Goal: Task Accomplishment & Management: Complete application form

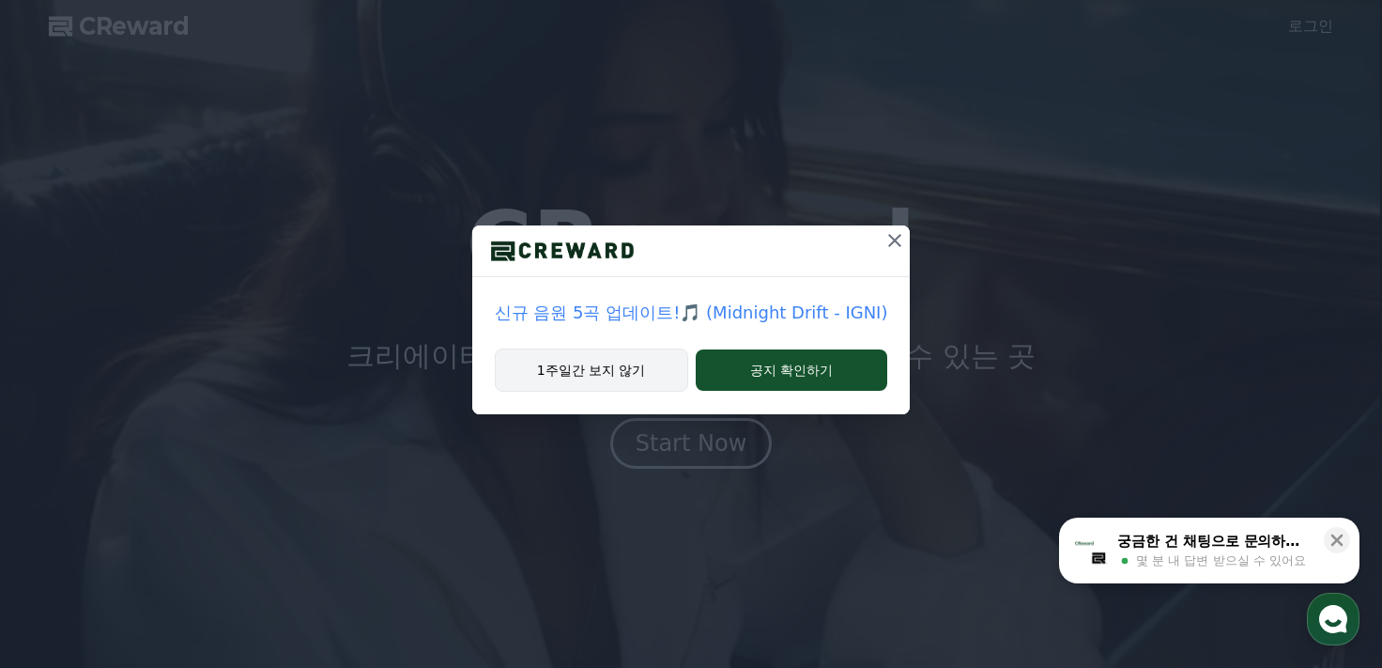
click at [593, 386] on button "1주일간 보지 않기" at bounding box center [591, 369] width 193 height 43
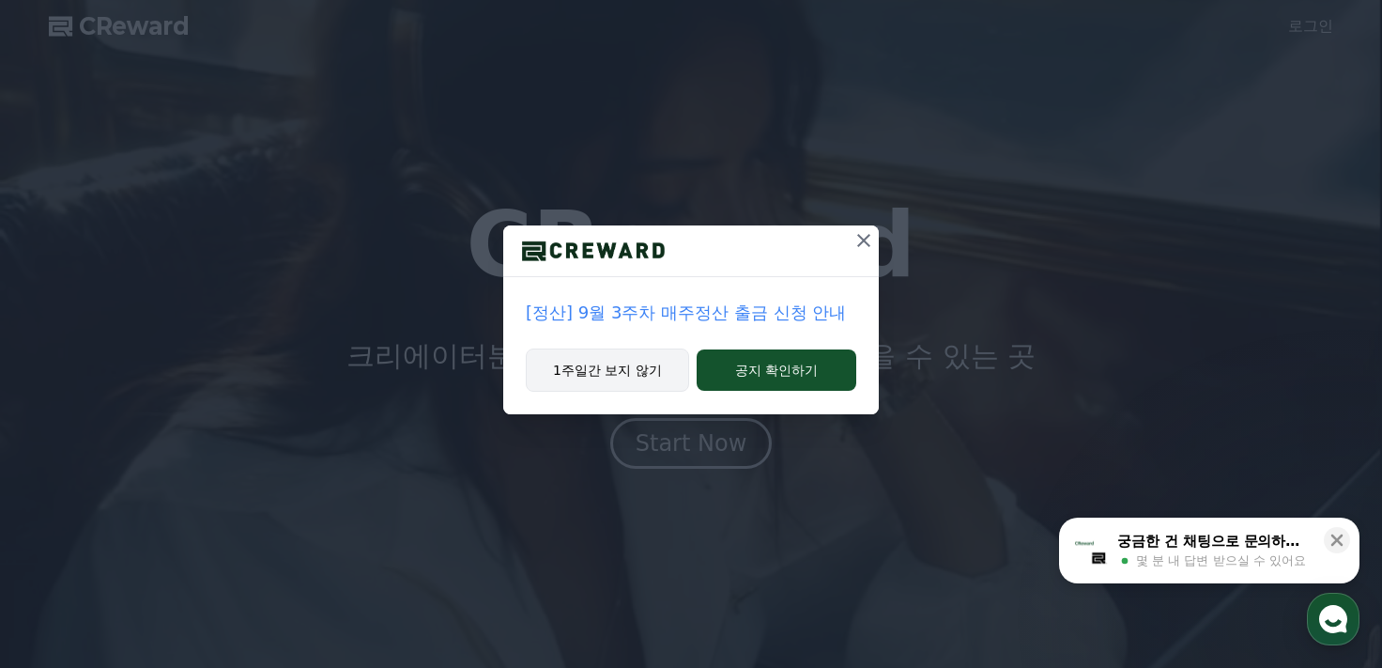
click at [635, 364] on button "1주일간 보지 않기" at bounding box center [607, 369] width 163 height 43
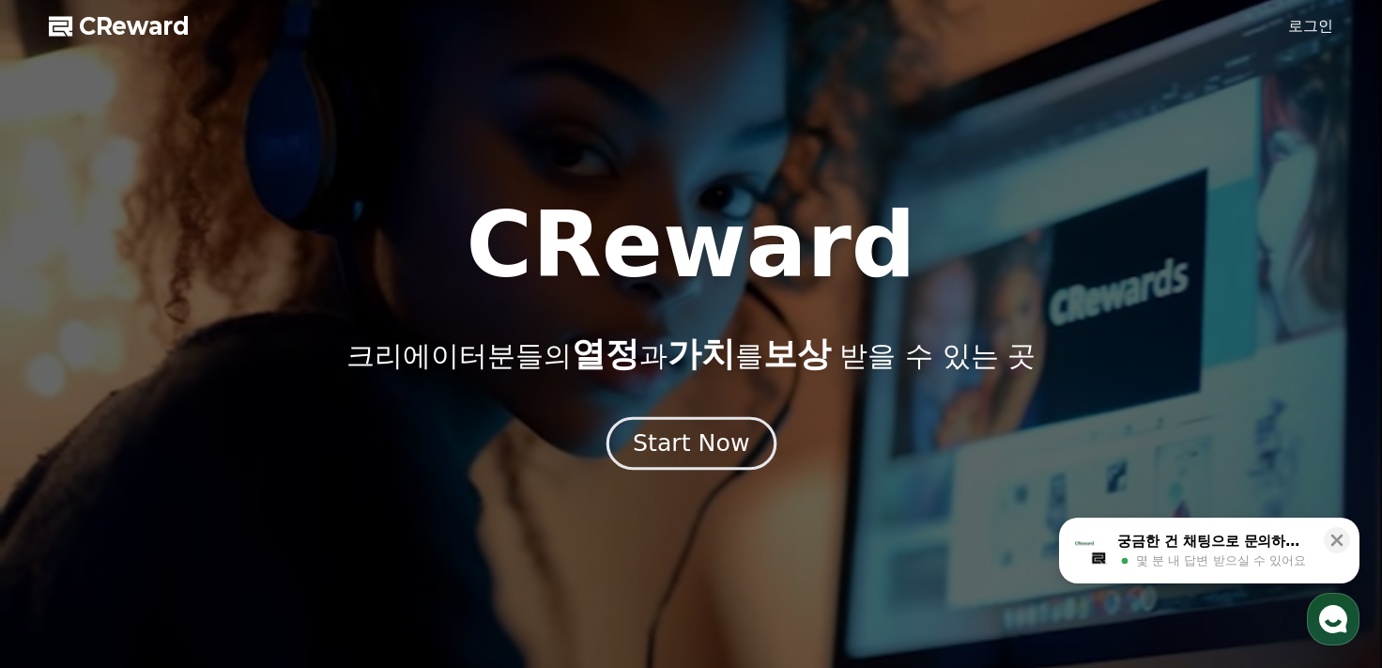
click at [707, 450] on div "Start Now" at bounding box center [691, 443] width 116 height 32
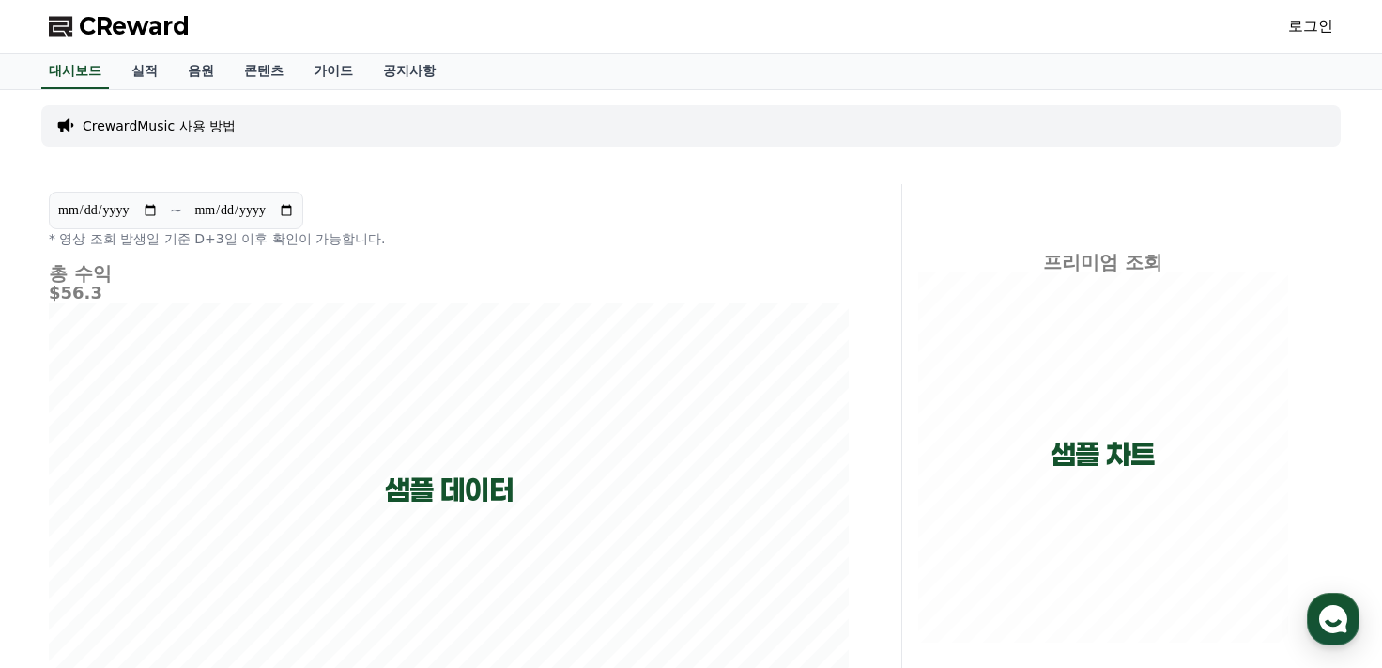
click at [1303, 28] on link "로그인" at bounding box center [1310, 26] width 45 height 23
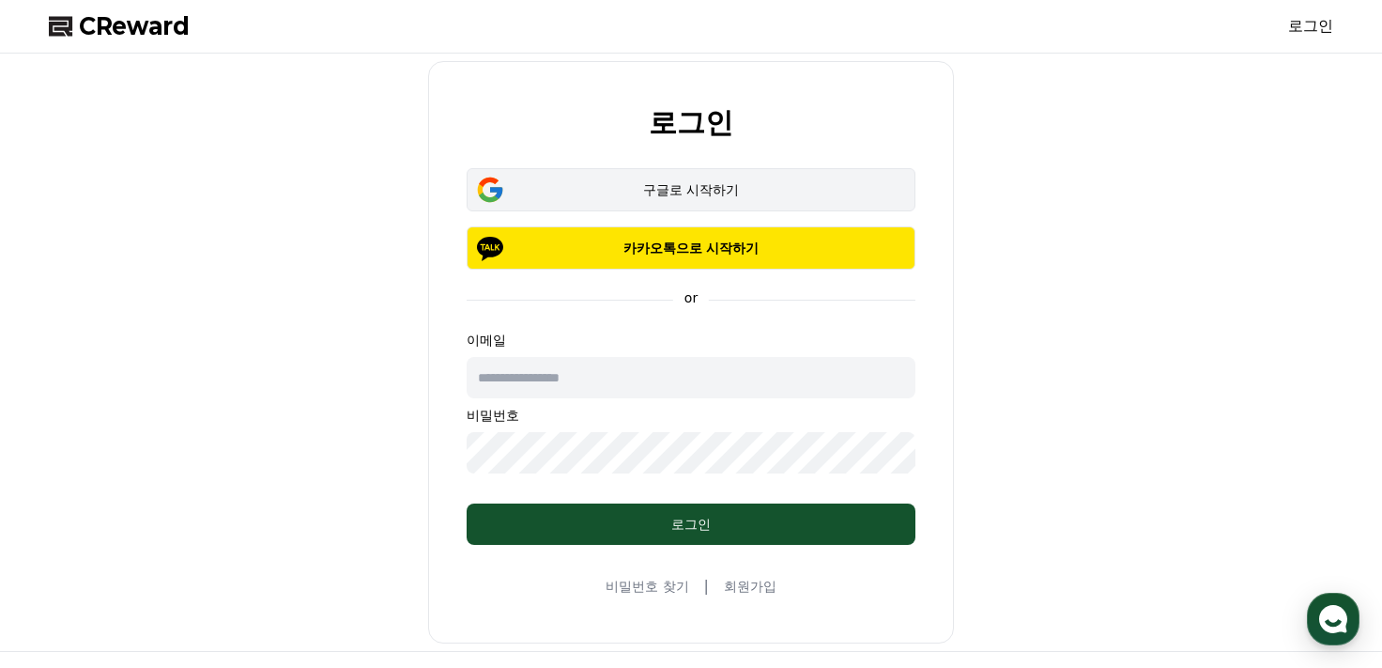
click at [662, 192] on div "구글로 시작하기" at bounding box center [691, 189] width 394 height 19
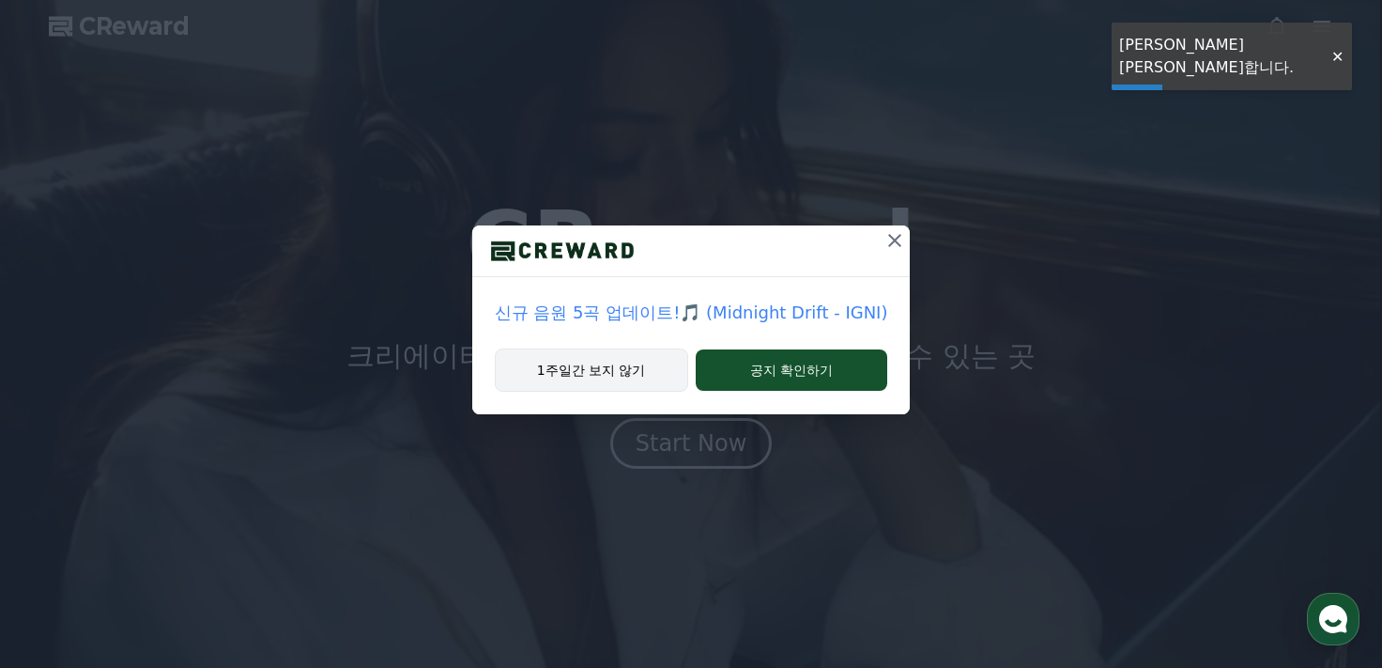
click at [593, 362] on button "1주일간 보지 않기" at bounding box center [591, 369] width 193 height 43
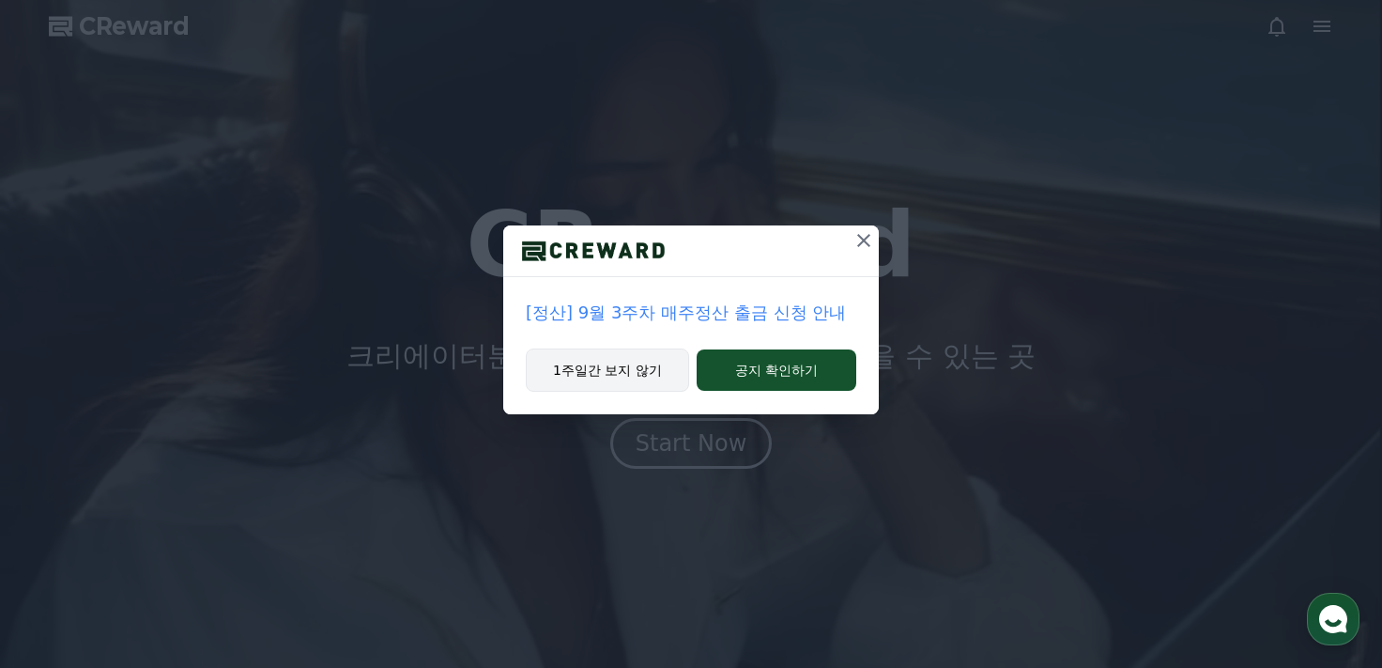
click at [598, 372] on button "1주일간 보지 않기" at bounding box center [607, 369] width 163 height 43
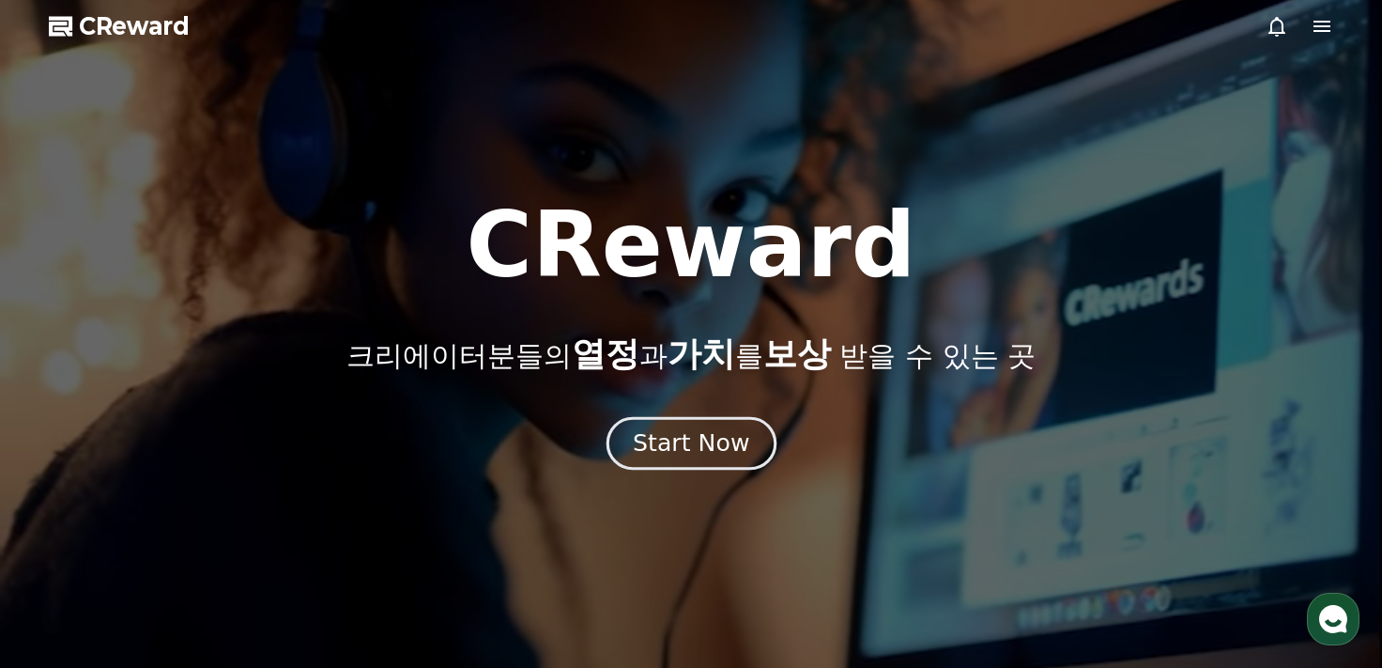
click at [664, 436] on div "Start Now" at bounding box center [691, 443] width 116 height 32
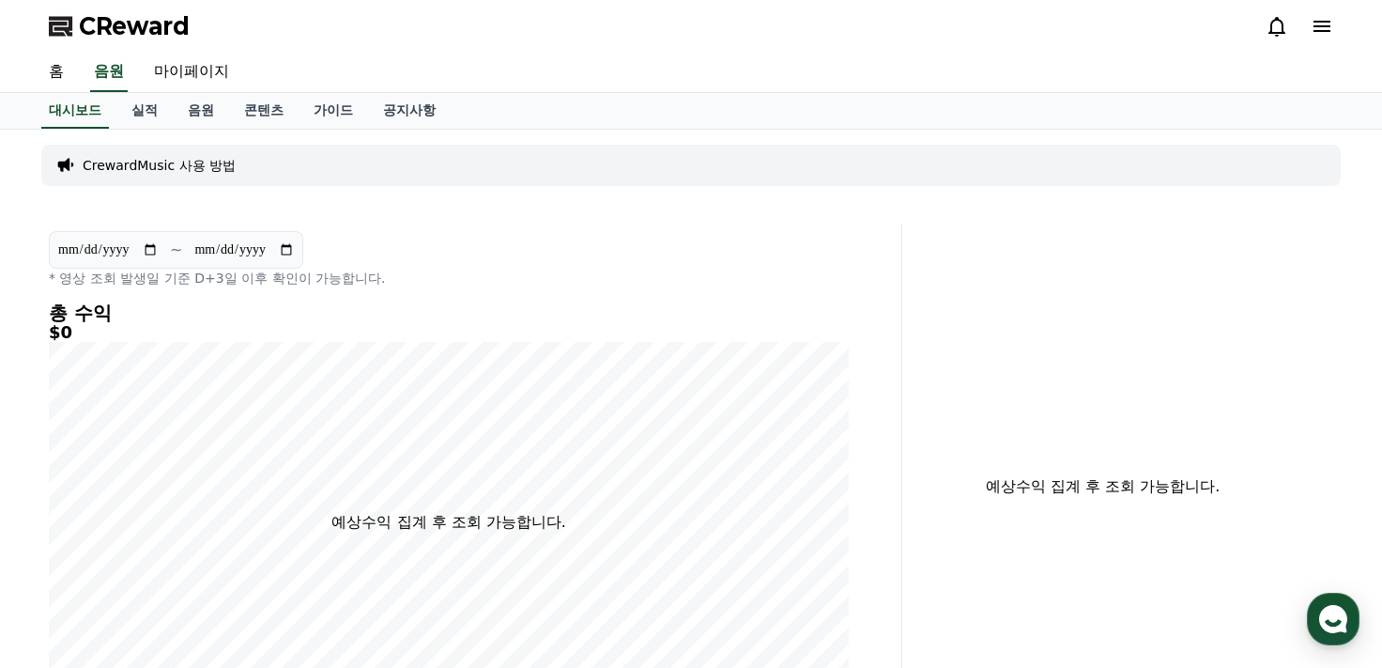
click at [135, 28] on span "CReward" at bounding box center [134, 26] width 111 height 30
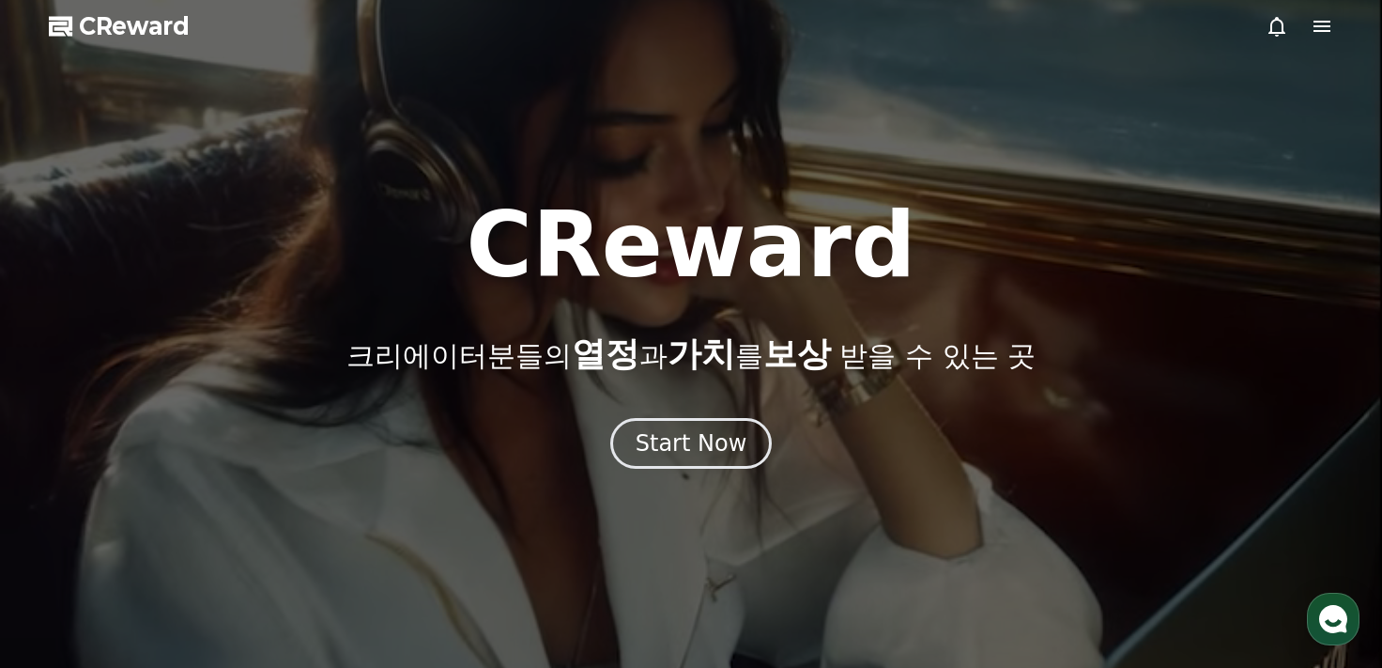
click at [1327, 22] on icon at bounding box center [1322, 26] width 17 height 11
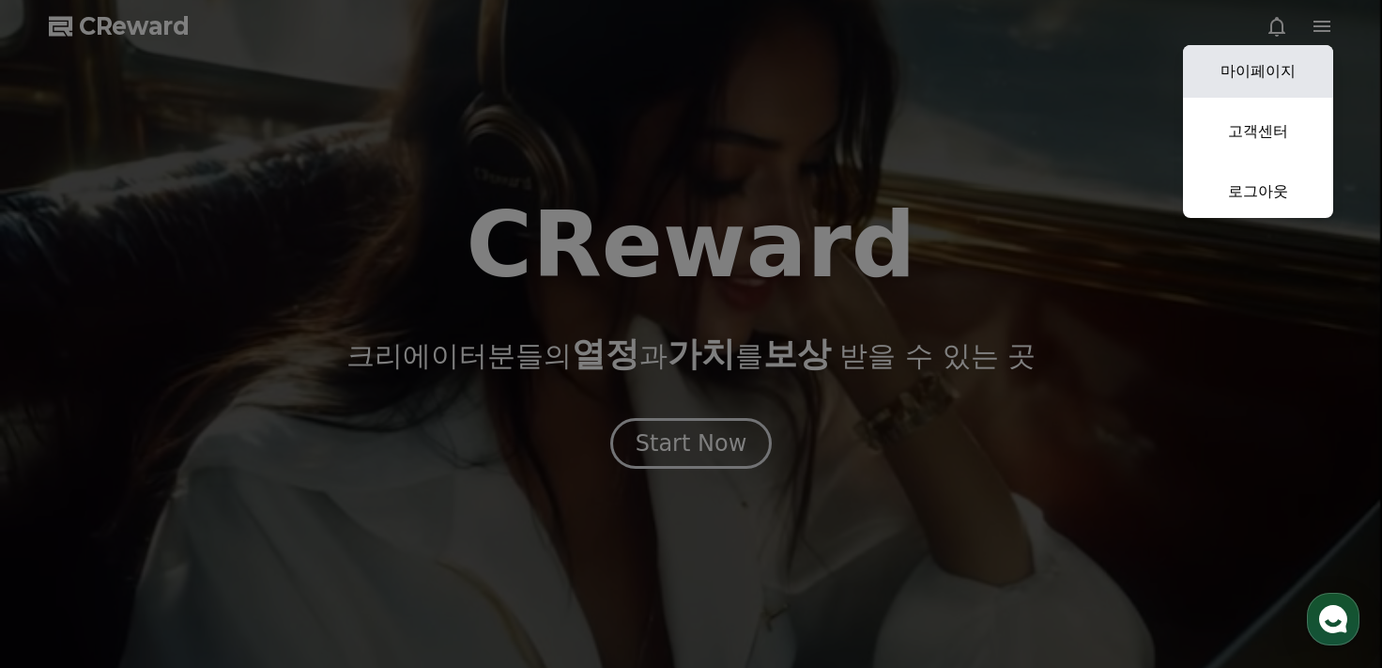
click at [1279, 73] on link "마이페이지" at bounding box center [1258, 71] width 150 height 53
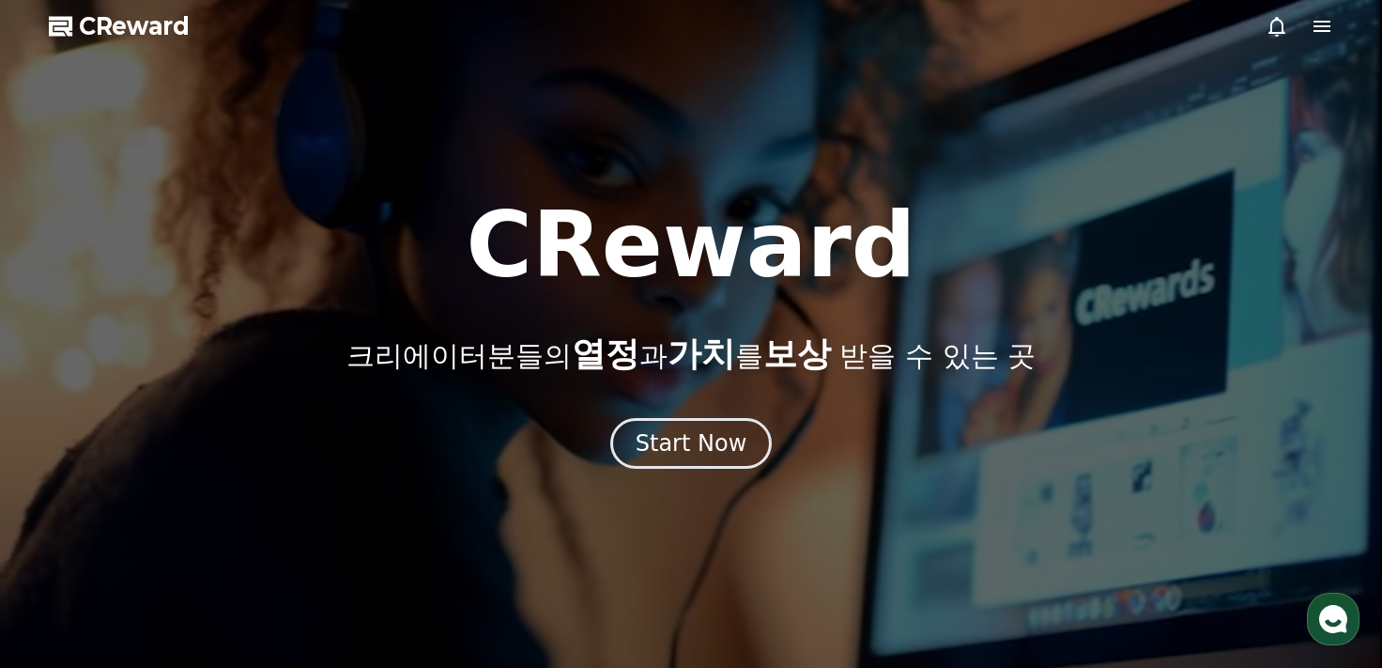
select select "**********"
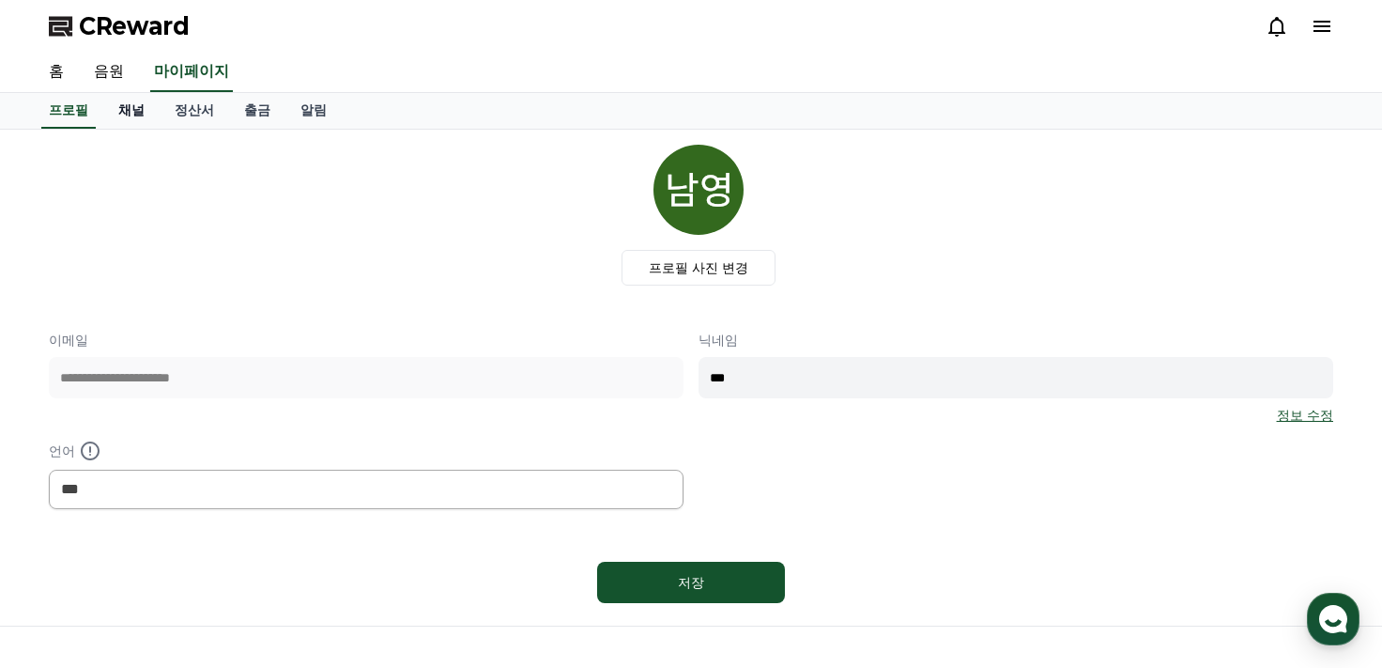
click at [138, 115] on link "채널" at bounding box center [131, 111] width 56 height 36
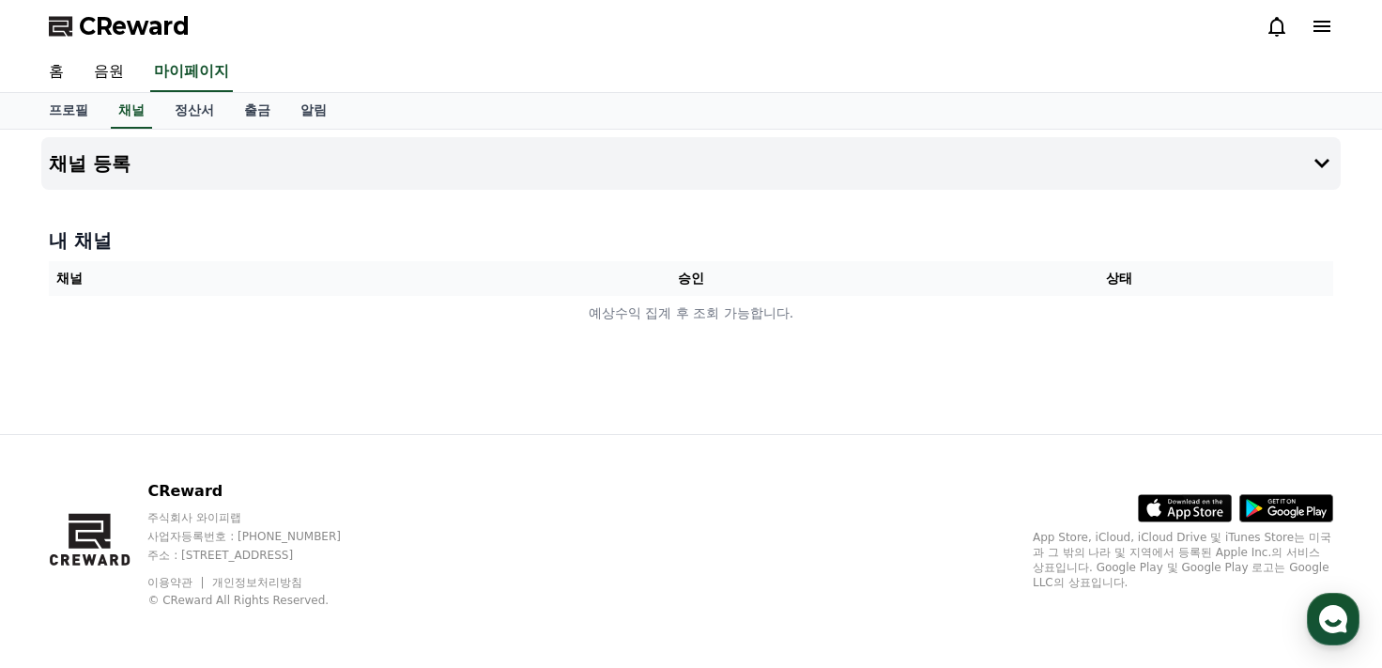
drag, startPoint x: 654, startPoint y: 345, endPoint x: 737, endPoint y: 333, distance: 84.3
click at [701, 254] on div "채널 등록 내 채널 채널 승인 상태 예상수익 집계 후 조회 가능합니다." at bounding box center [691, 282] width 1315 height 304
click at [770, 375] on div "채널 등록 내 채널 채널 승인 상태 예상수익 집계 후 조회 가능합니다." at bounding box center [691, 282] width 1315 height 304
click at [622, 369] on div "채널 등록 내 채널 채널 승인 상태 예상수익 집계 후 조회 가능합니다." at bounding box center [691, 282] width 1315 height 304
drag, startPoint x: 571, startPoint y: 312, endPoint x: 876, endPoint y: 341, distance: 306.6
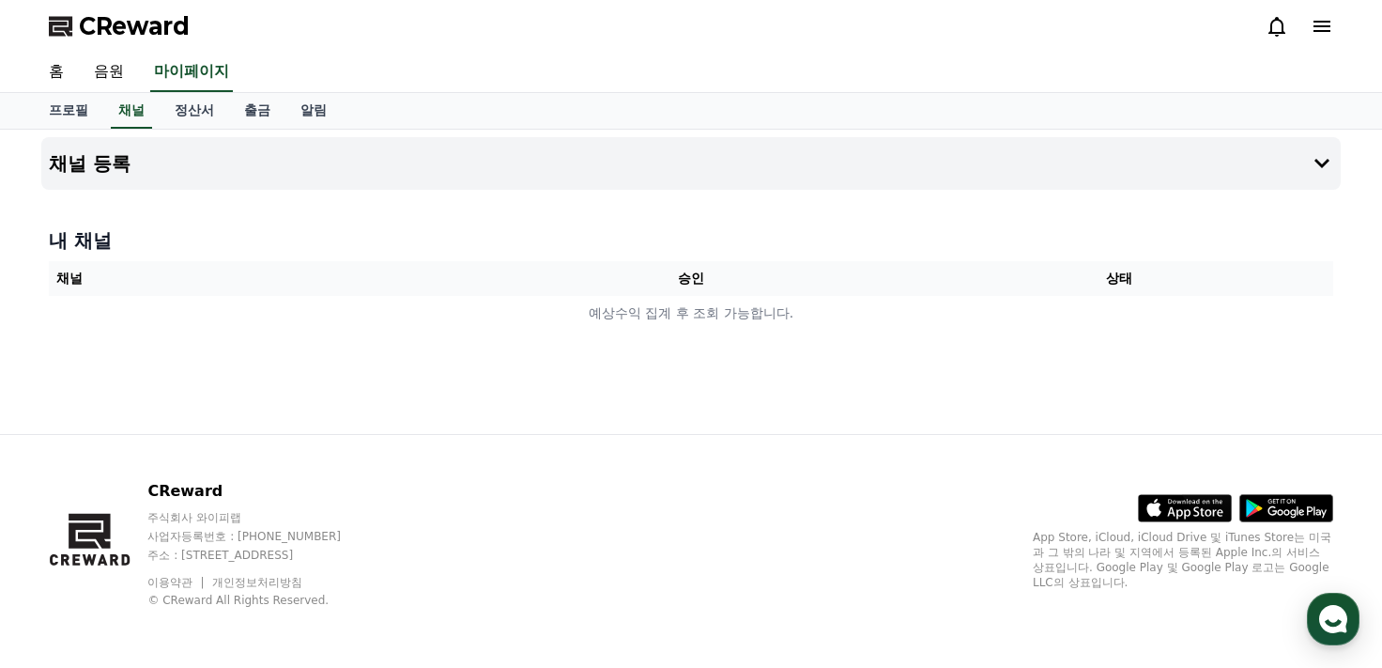
click at [876, 341] on div "채널 등록 내 채널 채널 승인 상태 예상수익 집계 후 조회 가능합니다." at bounding box center [691, 282] width 1315 height 304
click at [705, 423] on div "채널 등록 내 채널 채널 승인 상태 예상수익 집계 후 조회 가능합니다." at bounding box center [691, 282] width 1315 height 304
click at [105, 173] on h4 "채널 등록" at bounding box center [90, 163] width 82 height 21
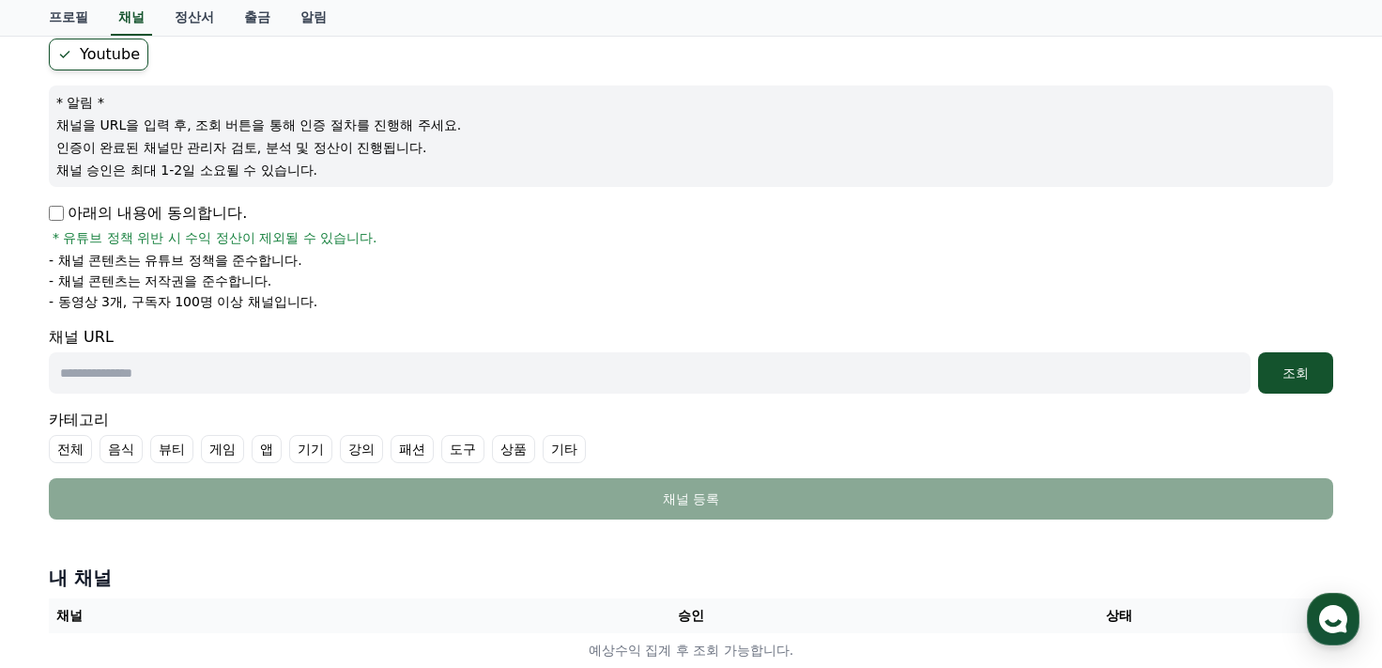
scroll to position [219, 0]
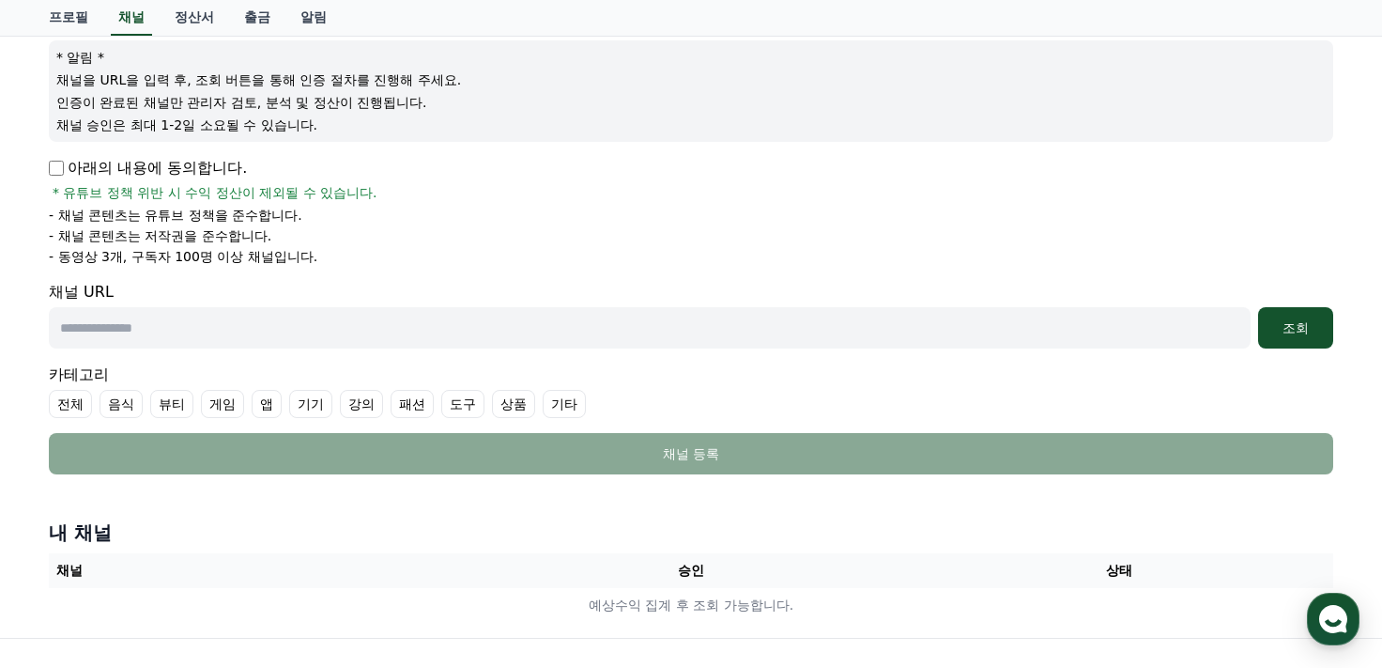
drag, startPoint x: 76, startPoint y: 261, endPoint x: 285, endPoint y: 258, distance: 209.4
click at [285, 258] on p "- 동영상 3개, 구독자 100명 이상 채널입니다." at bounding box center [183, 256] width 269 height 19
click at [549, 258] on li "- 동영상 3개, 구독자 100명 이상 채널입니다." at bounding box center [691, 256] width 1285 height 19
drag, startPoint x: 83, startPoint y: 257, endPoint x: 295, endPoint y: 263, distance: 212.3
click at [295, 263] on p "- 동영상 3개, 구독자 100명 이상 채널입니다." at bounding box center [183, 256] width 269 height 19
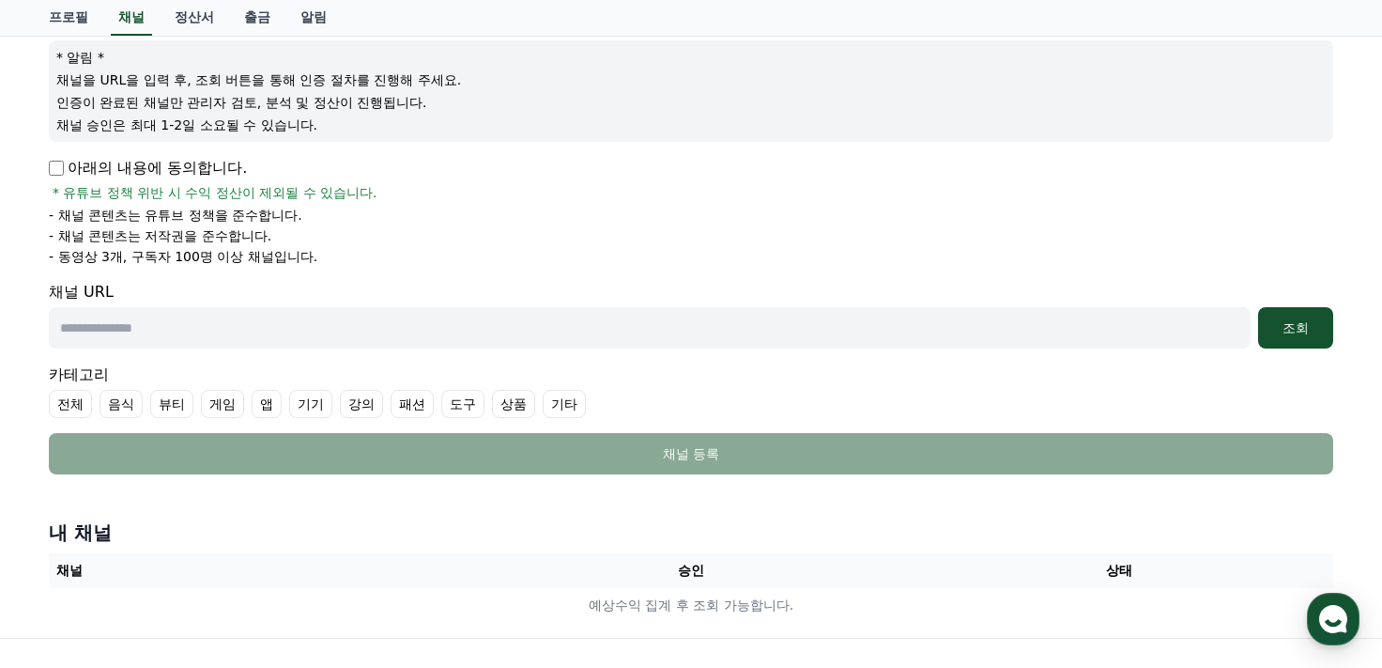
click at [559, 237] on li "- 채널 콘텐츠는 저작권을 준수합니다." at bounding box center [691, 235] width 1285 height 19
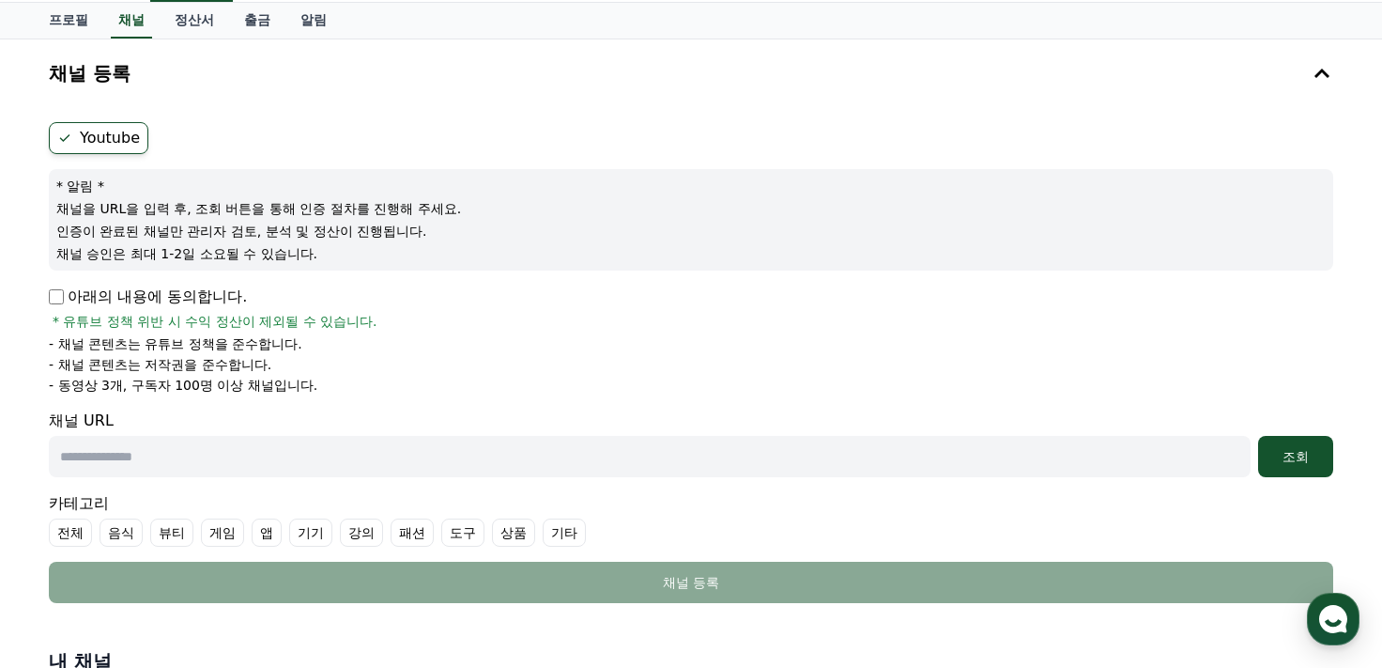
scroll to position [0, 0]
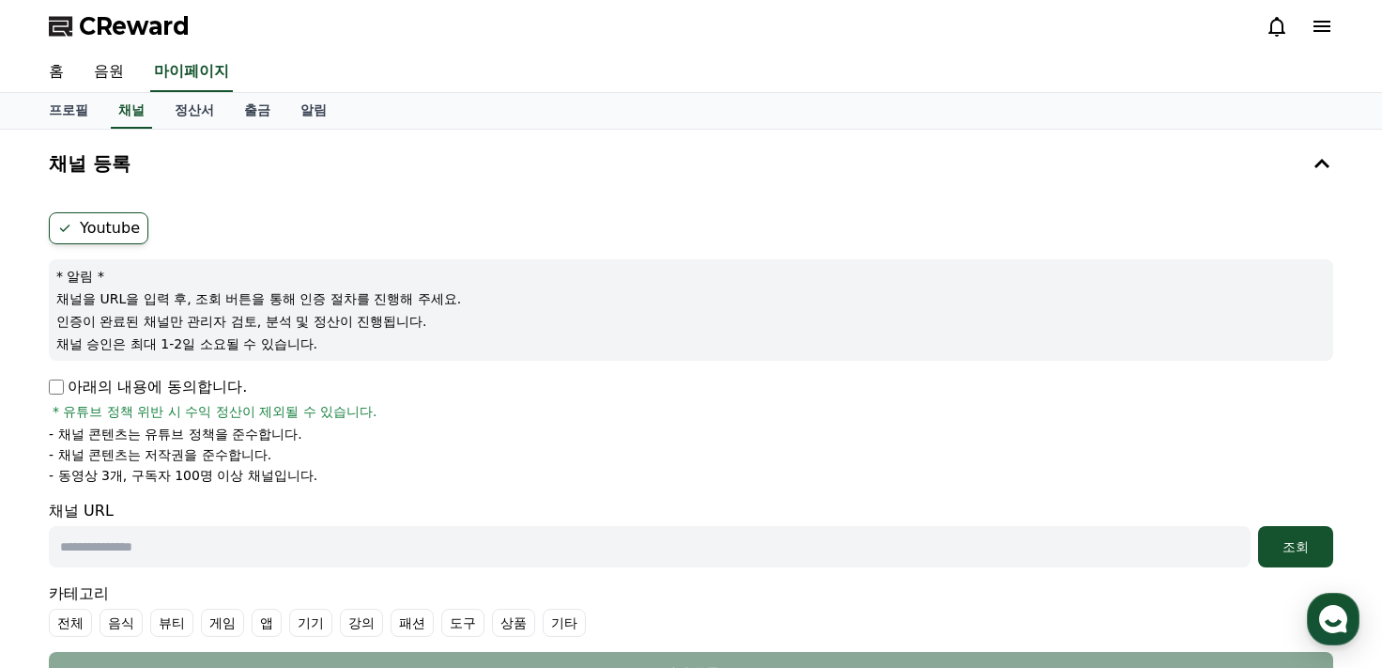
drag, startPoint x: 113, startPoint y: 416, endPoint x: 489, endPoint y: 453, distance: 378.3
click at [376, 422] on div "아래의 내용에 동의합니다. * 유튜브 정책 위반 시 수익 정산이 제외될 수 있습니다. - 채널 콘텐츠는 유튜브 정책을 준수합니다. - 채널 콘…" at bounding box center [691, 430] width 1285 height 109
click at [629, 461] on li "- 채널 콘텐츠는 저작권을 준수합니다." at bounding box center [691, 454] width 1285 height 19
drag, startPoint x: 73, startPoint y: 416, endPoint x: 337, endPoint y: 423, distance: 264.0
click at [337, 423] on div "아래의 내용에 동의합니다. * 유튜브 정책 위반 시 수익 정산이 제외될 수 있습니다. - 채널 콘텐츠는 유튜브 정책을 준수합니다. - 채널 콘…" at bounding box center [691, 430] width 1285 height 109
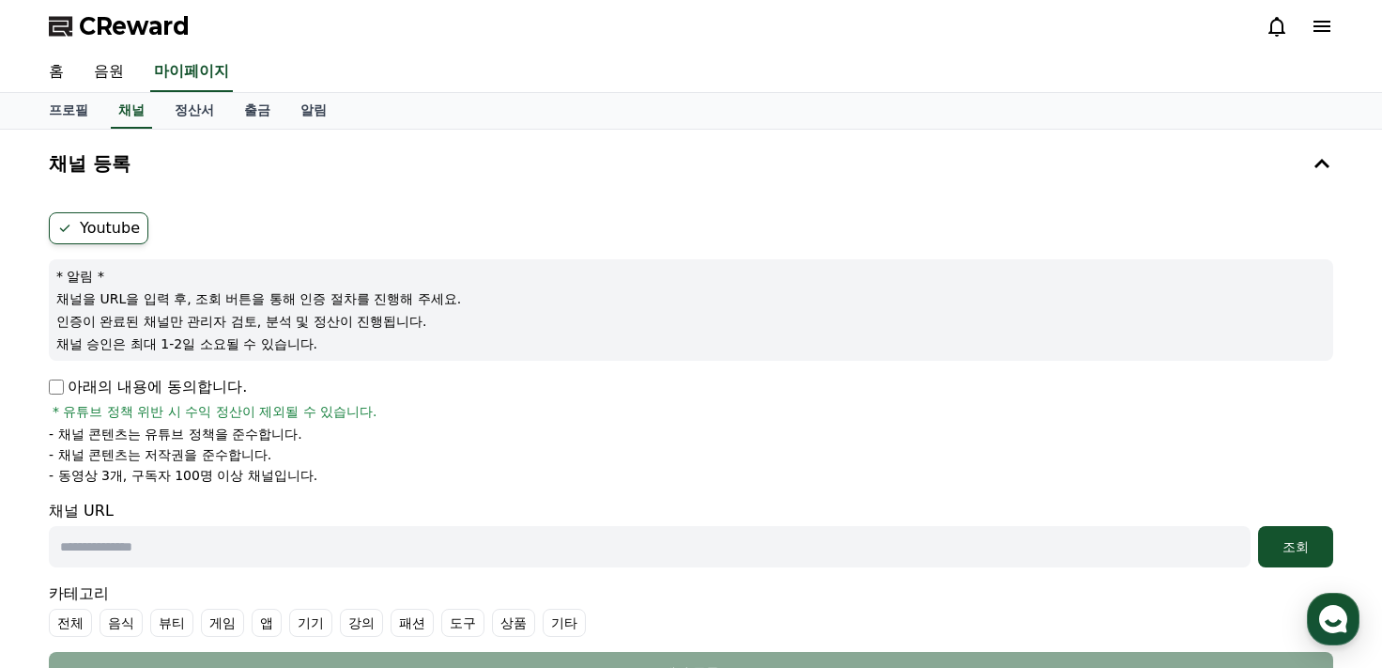
click at [710, 410] on div "아래의 내용에 동의합니다. * 유튜브 정책 위반 시 수익 정산이 제외될 수 있습니다." at bounding box center [691, 398] width 1285 height 45
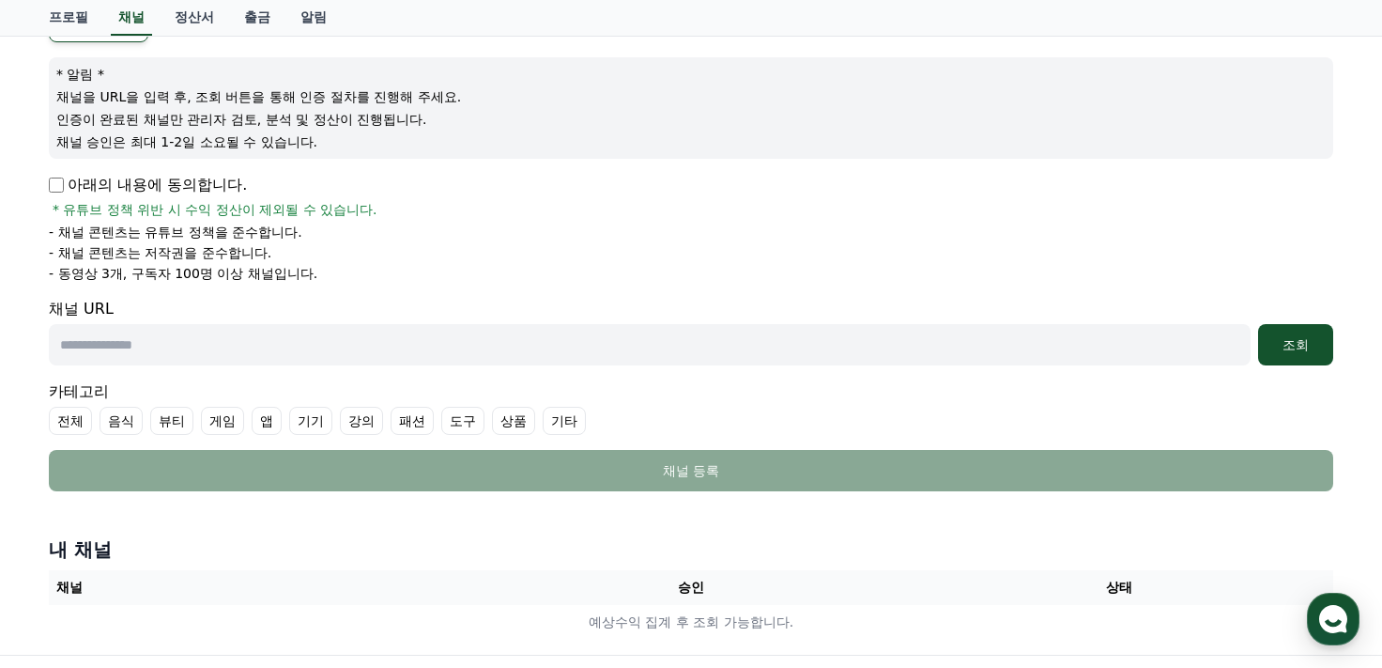
scroll to position [219, 0]
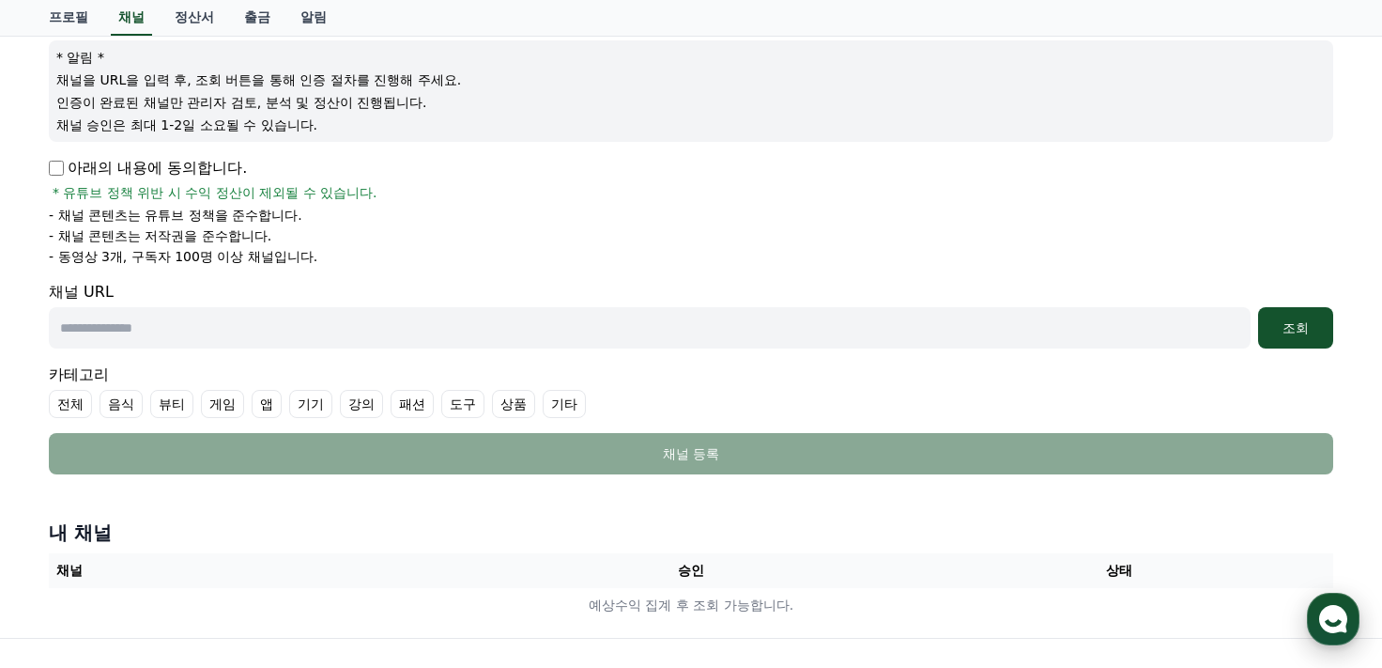
click at [1330, 628] on use "button" at bounding box center [1333, 619] width 28 height 28
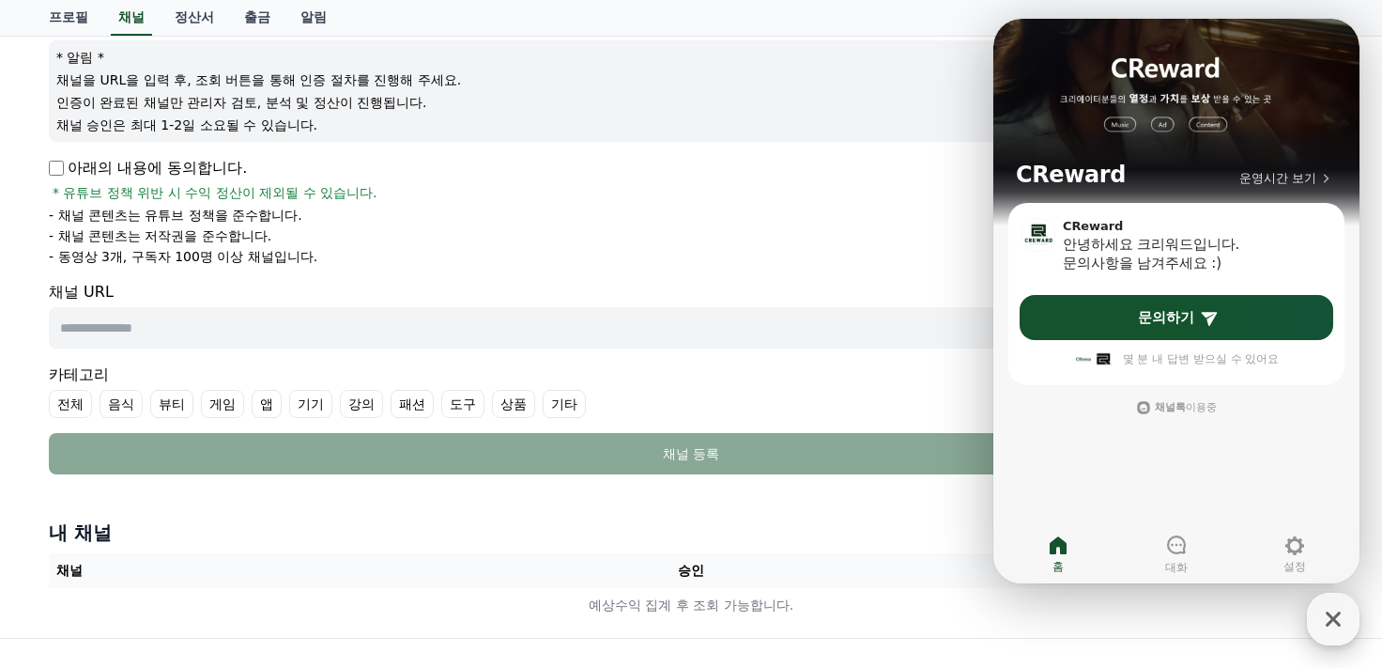
click at [1331, 619] on icon "button" at bounding box center [1334, 619] width 34 height 34
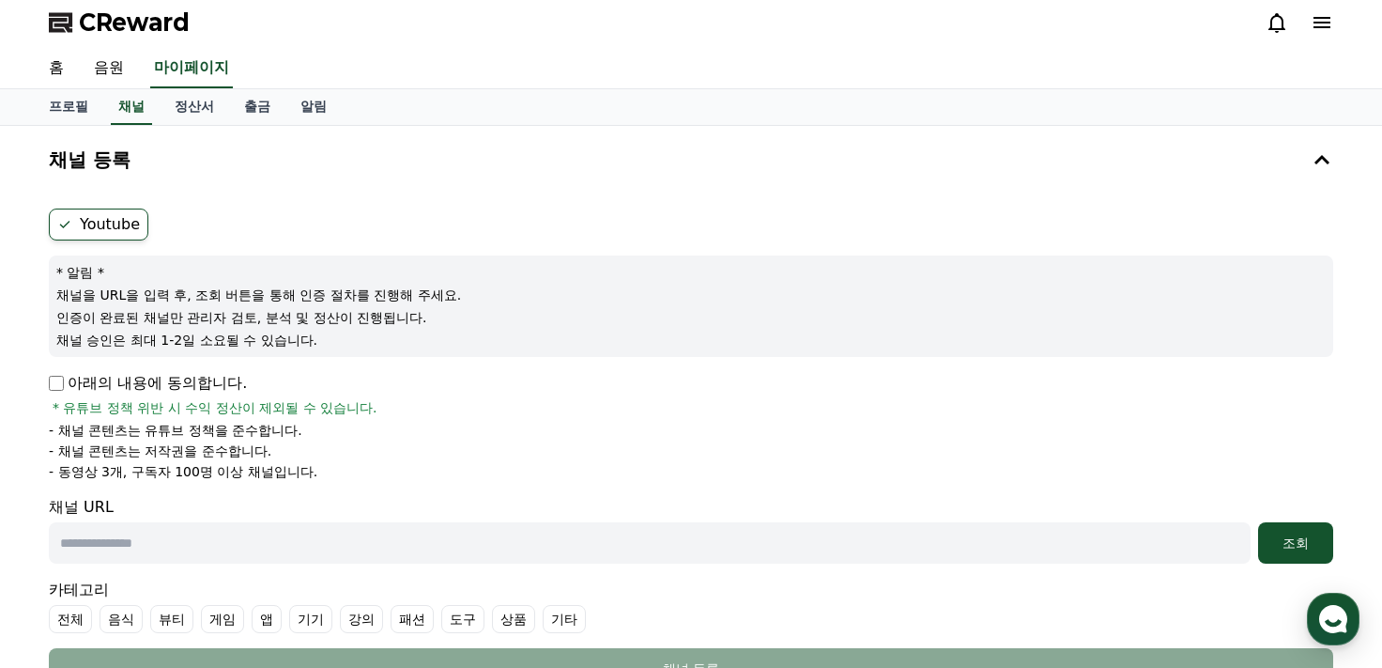
scroll to position [0, 0]
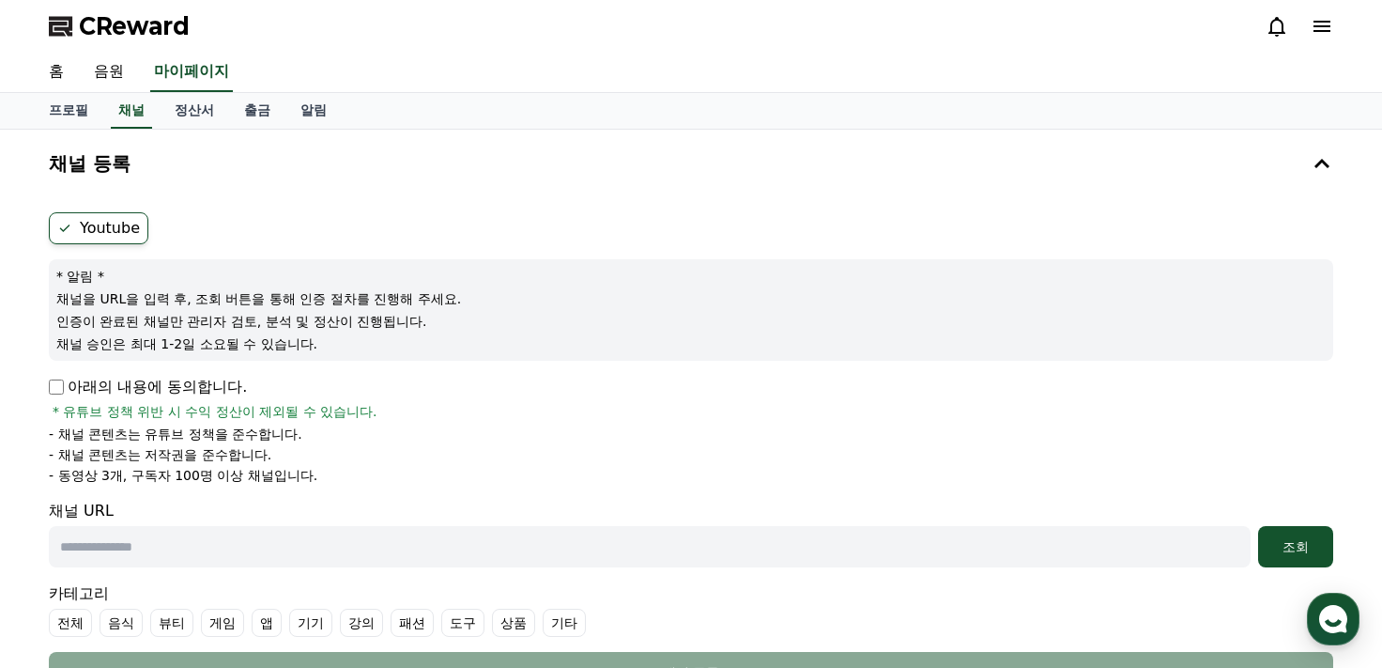
click at [197, 545] on input "text" at bounding box center [650, 546] width 1202 height 41
paste input "**********"
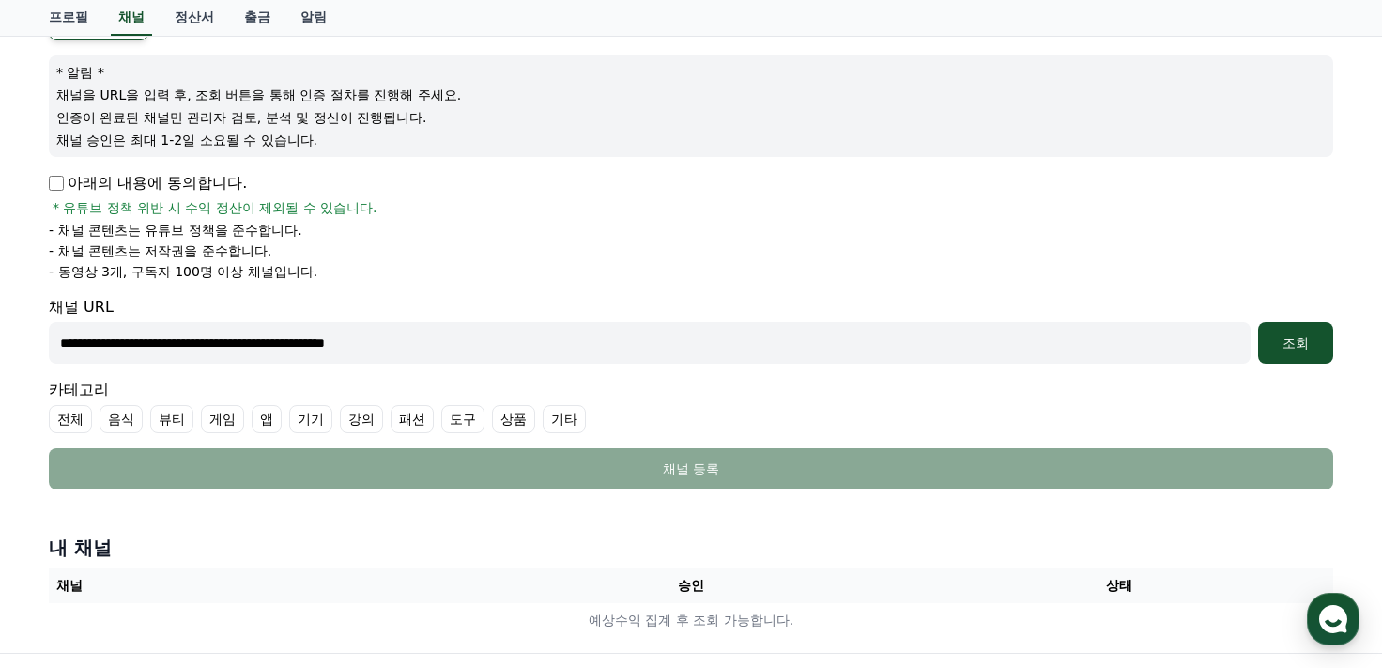
scroll to position [219, 0]
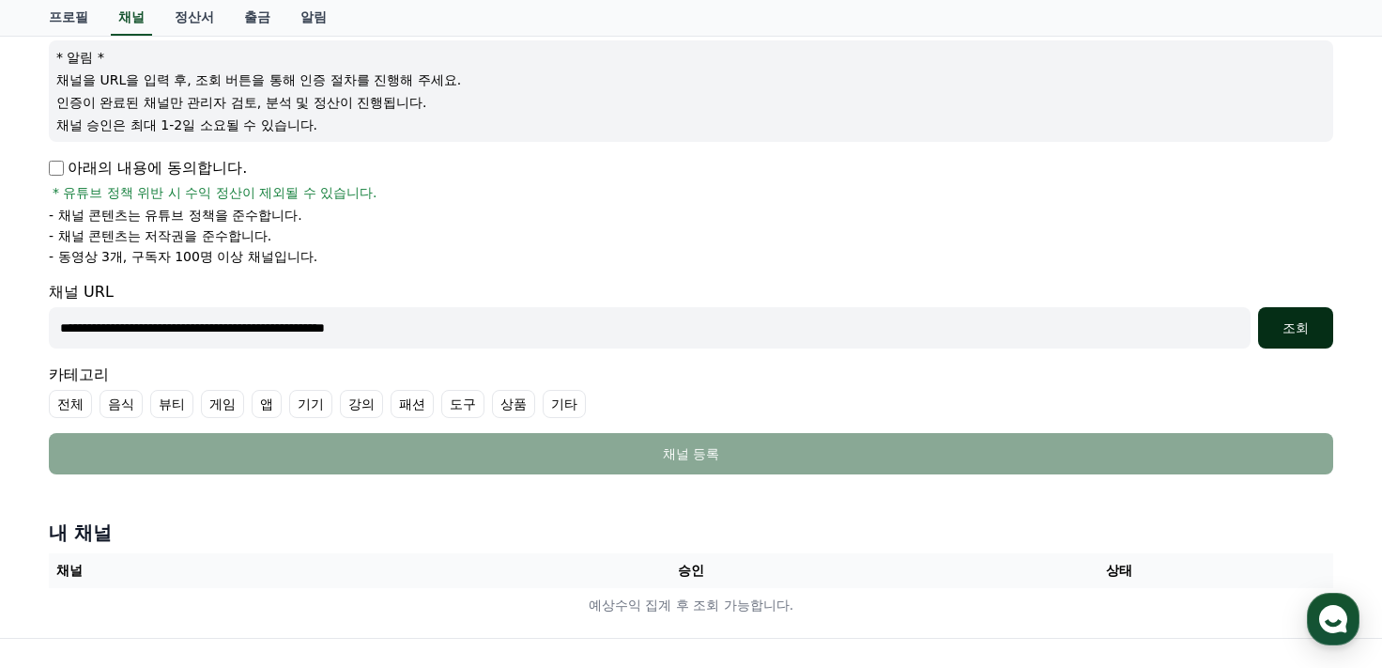
type input "**********"
click at [1288, 338] on button "조회" at bounding box center [1295, 327] width 75 height 41
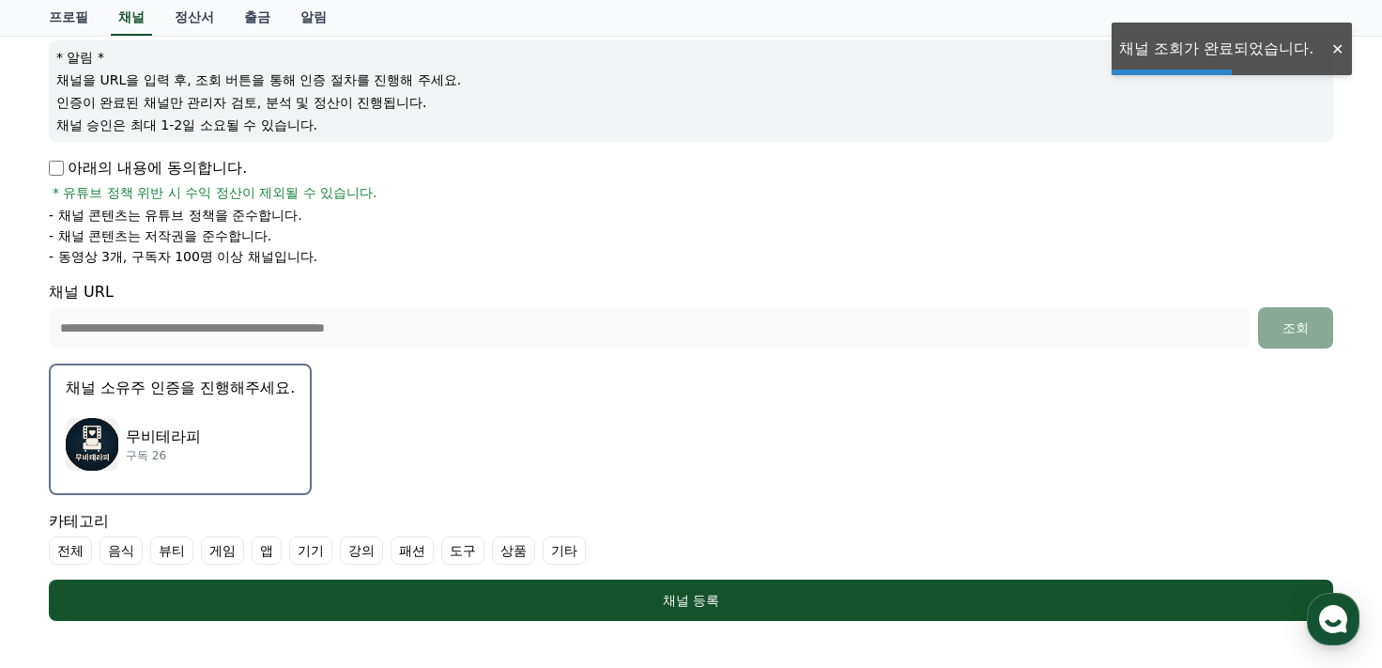
click at [187, 418] on div "무비테라피 구독 26" at bounding box center [180, 444] width 229 height 75
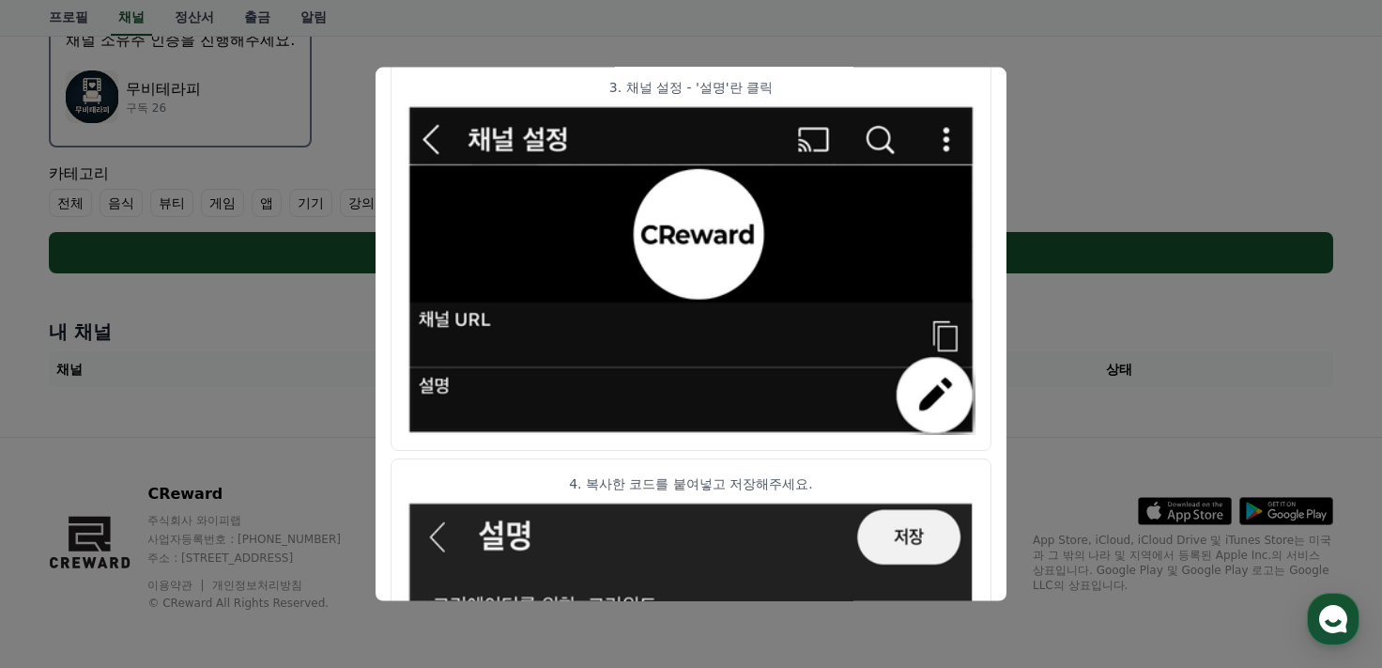
scroll to position [1085, 0]
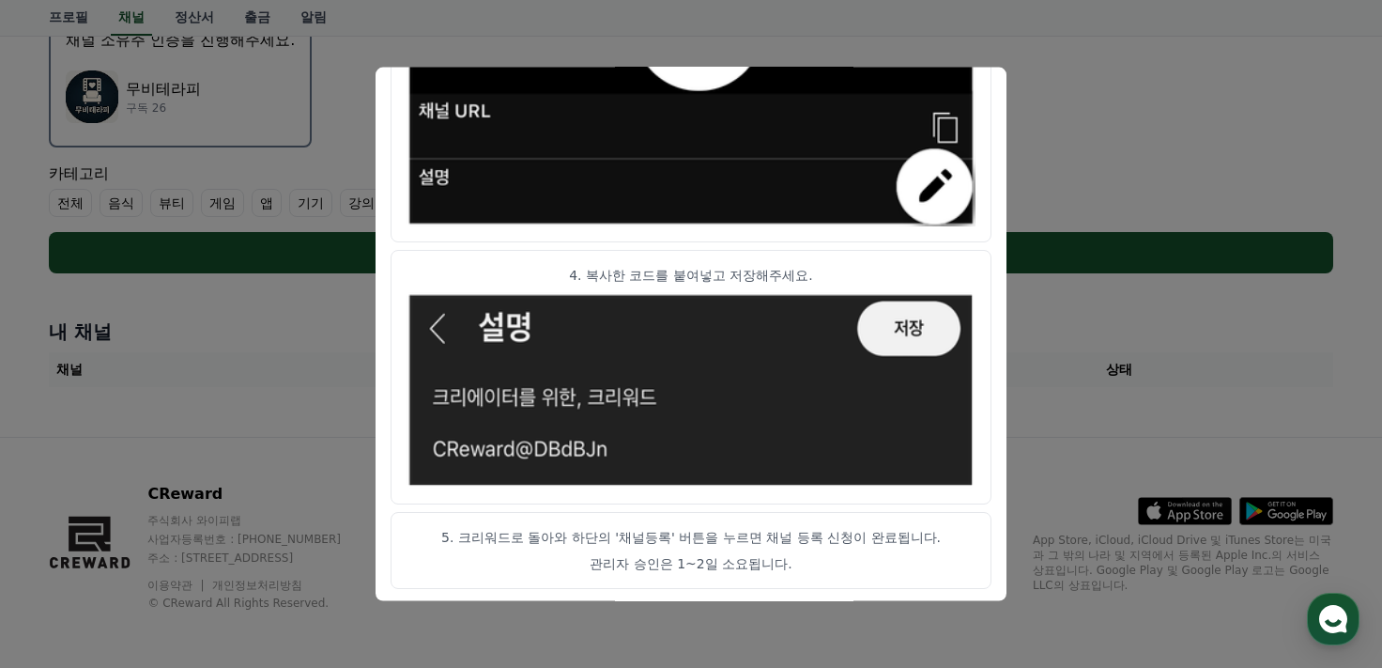
drag, startPoint x: 435, startPoint y: 536, endPoint x: 850, endPoint y: 530, distance: 415.1
click at [850, 530] on p "5. 크리워드로 돌아와 하단의 '채널등록' 버튼을 누르면 채널 등록 신청이 완료됩니다." at bounding box center [691, 536] width 569 height 19
click at [733, 547] on article "5. 크리워드로 돌아와 하단의 '채널등록' 버튼을 누르면 채널 등록 신청이 완료됩니다. 관리자 승인은 1~2일 소요됩니다." at bounding box center [691, 549] width 601 height 77
drag, startPoint x: 582, startPoint y: 531, endPoint x: 848, endPoint y: 532, distance: 265.8
click at [848, 532] on p "5. 크리워드로 돌아와 하단의 '채널등록' 버튼을 누르면 채널 등록 신청이 완료됩니다." at bounding box center [691, 536] width 569 height 19
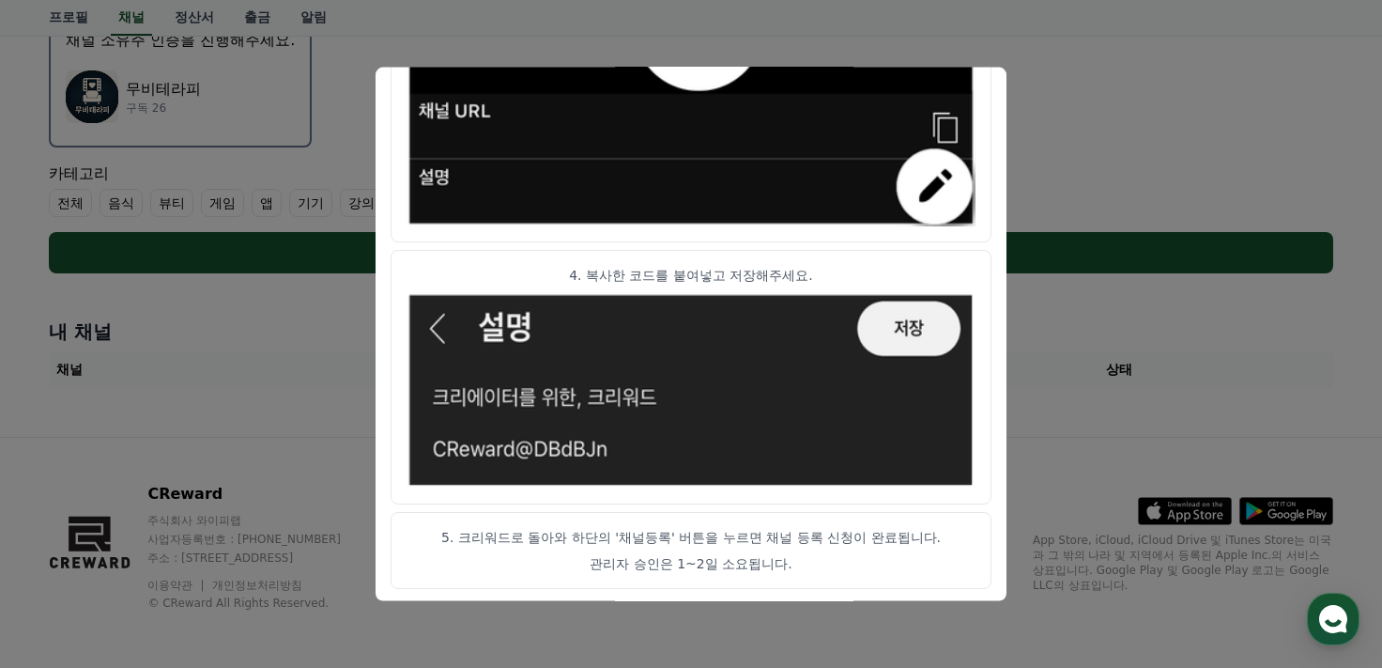
click at [706, 567] on p "관리자 승인은 1~2일 소요됩니다." at bounding box center [691, 562] width 569 height 19
drag, startPoint x: 692, startPoint y: 559, endPoint x: 777, endPoint y: 559, distance: 84.5
click at [777, 559] on p "관리자 승인은 1~2일 소요됩니다." at bounding box center [691, 562] width 569 height 19
click at [623, 546] on article "5. 크리워드로 돌아와 하단의 '채널등록' 버튼을 누르면 채널 등록 신청이 완료됩니다. 관리자 승인은 1~2일 소요됩니다." at bounding box center [691, 549] width 601 height 77
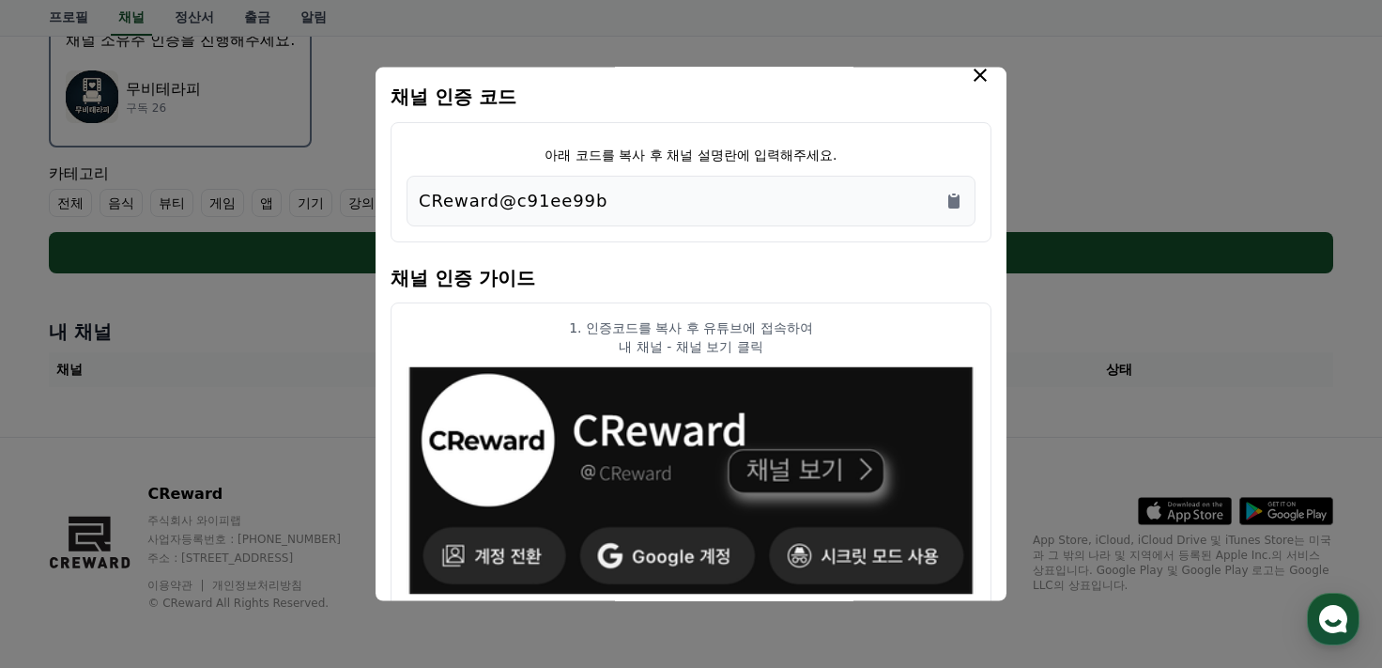
scroll to position [0, 0]
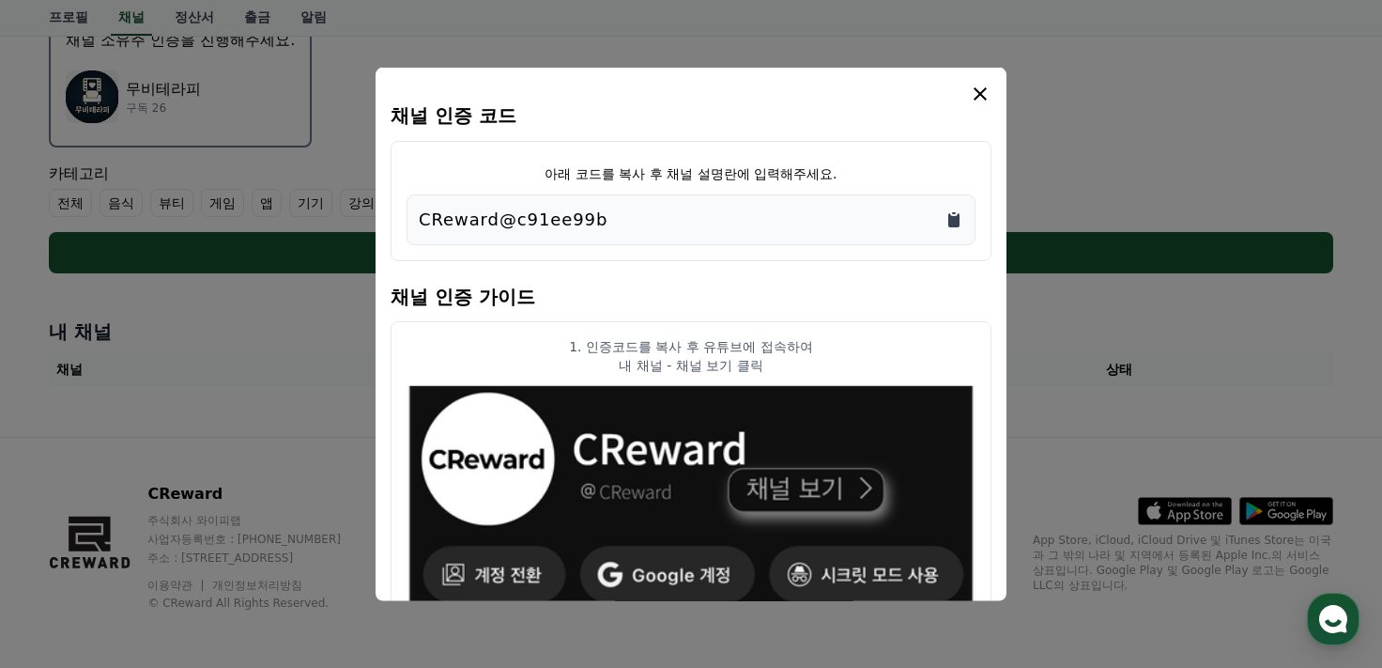
click at [954, 224] on icon "Copy to clipboard" at bounding box center [953, 219] width 11 height 14
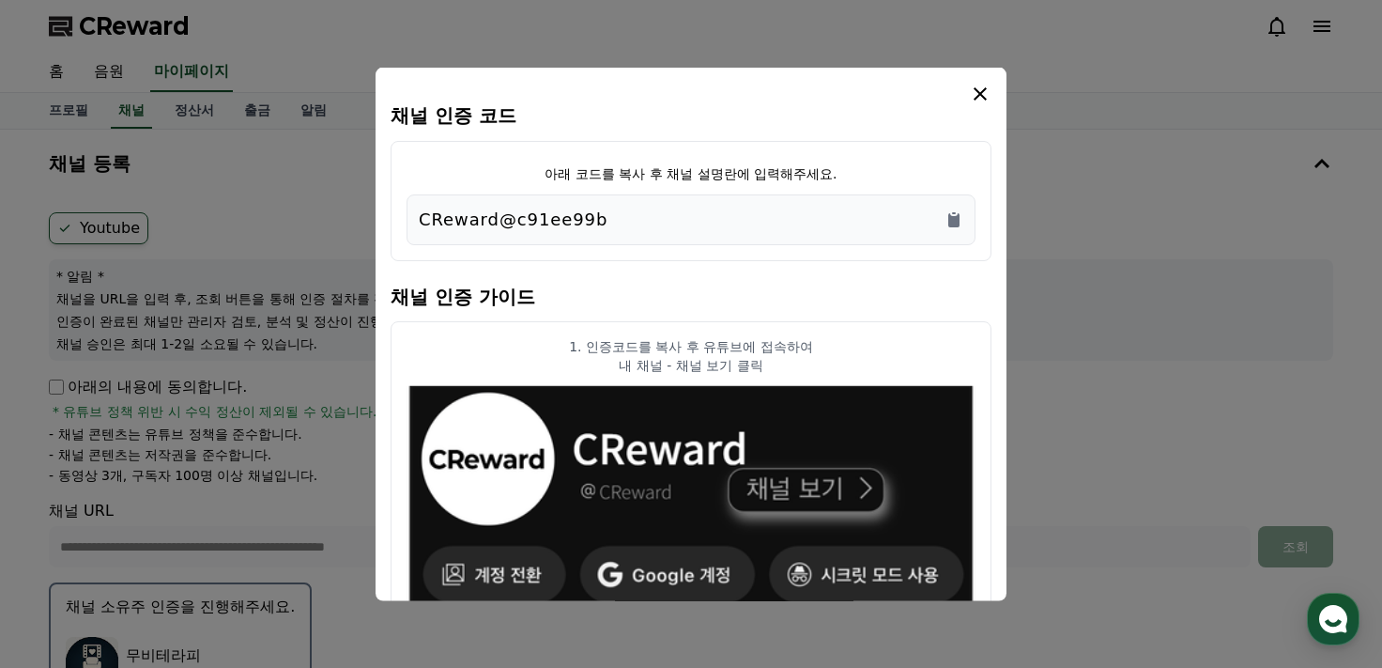
click at [972, 88] on icon "modal" at bounding box center [980, 93] width 23 height 23
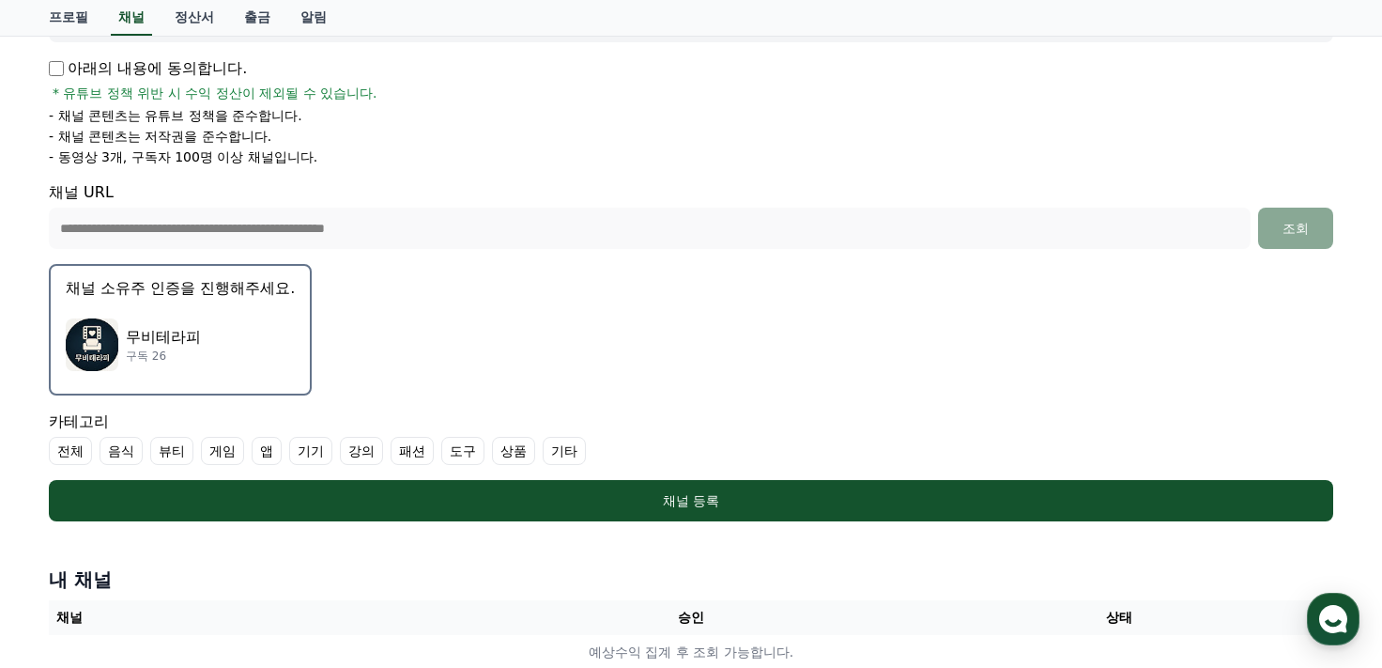
scroll to position [438, 0]
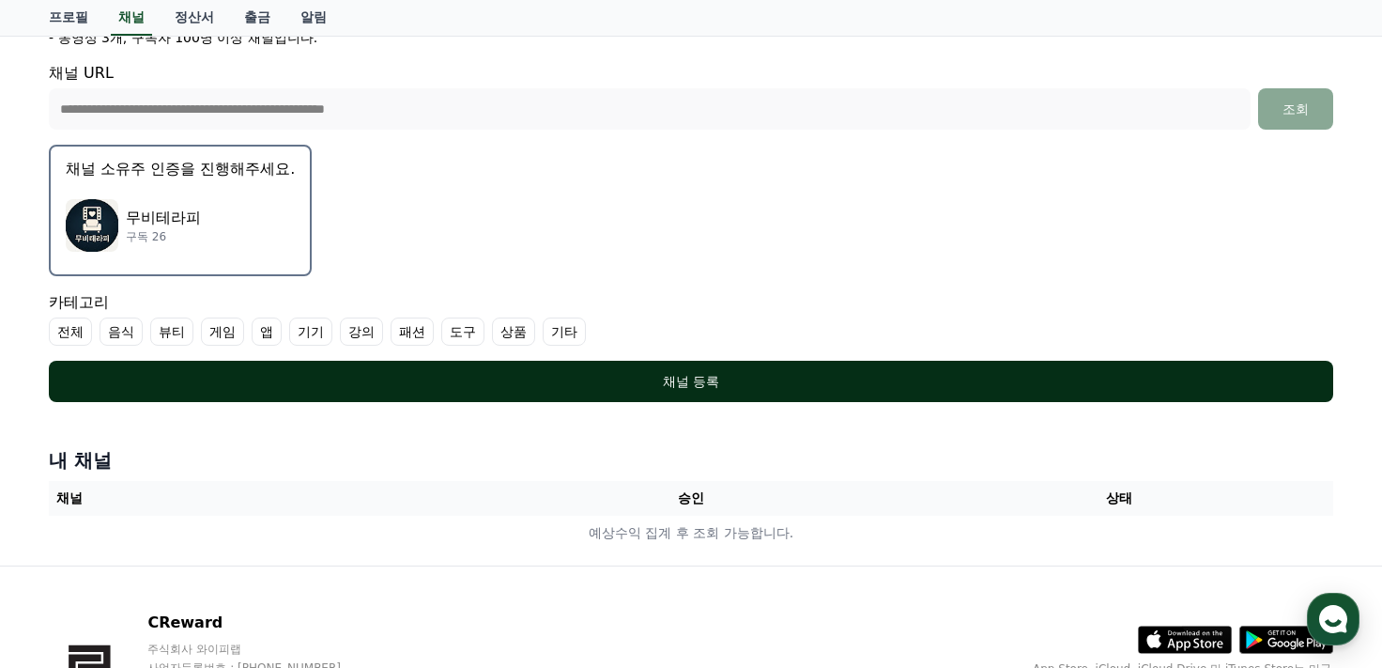
click at [659, 384] on div "채널 등록" at bounding box center [691, 381] width 1210 height 19
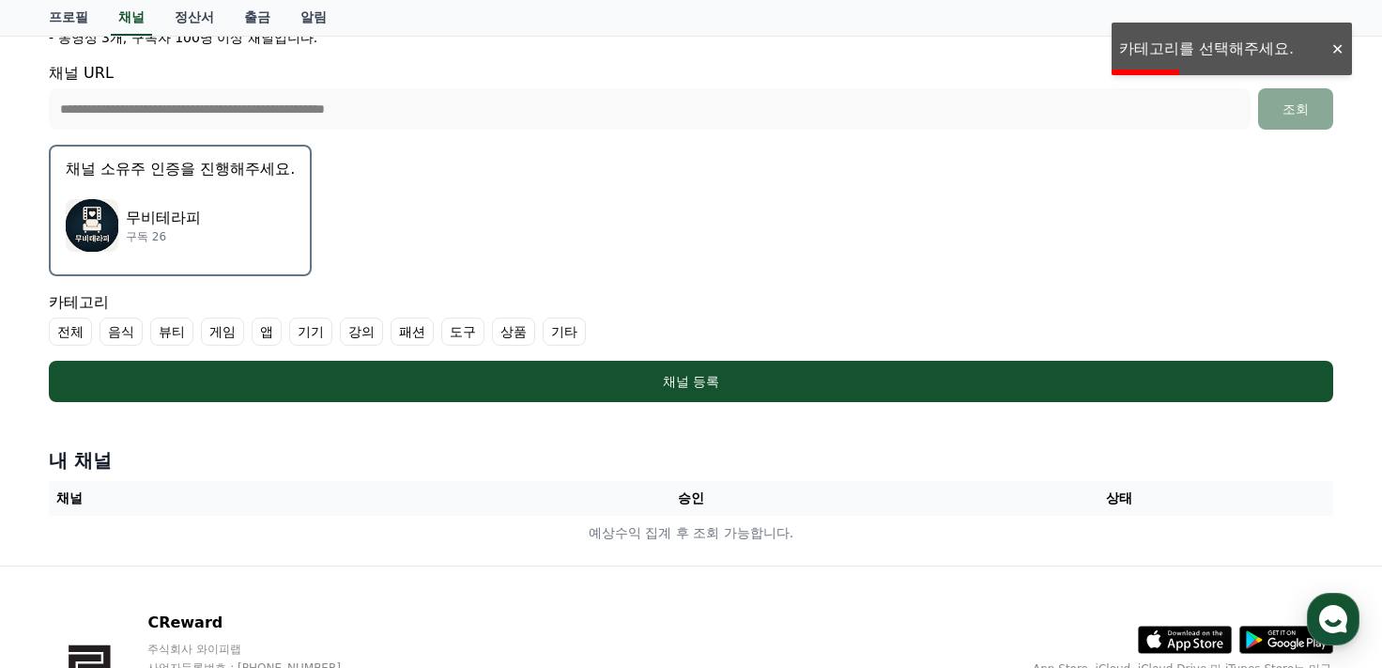
click at [1340, 48] on div at bounding box center [1337, 49] width 30 height 18
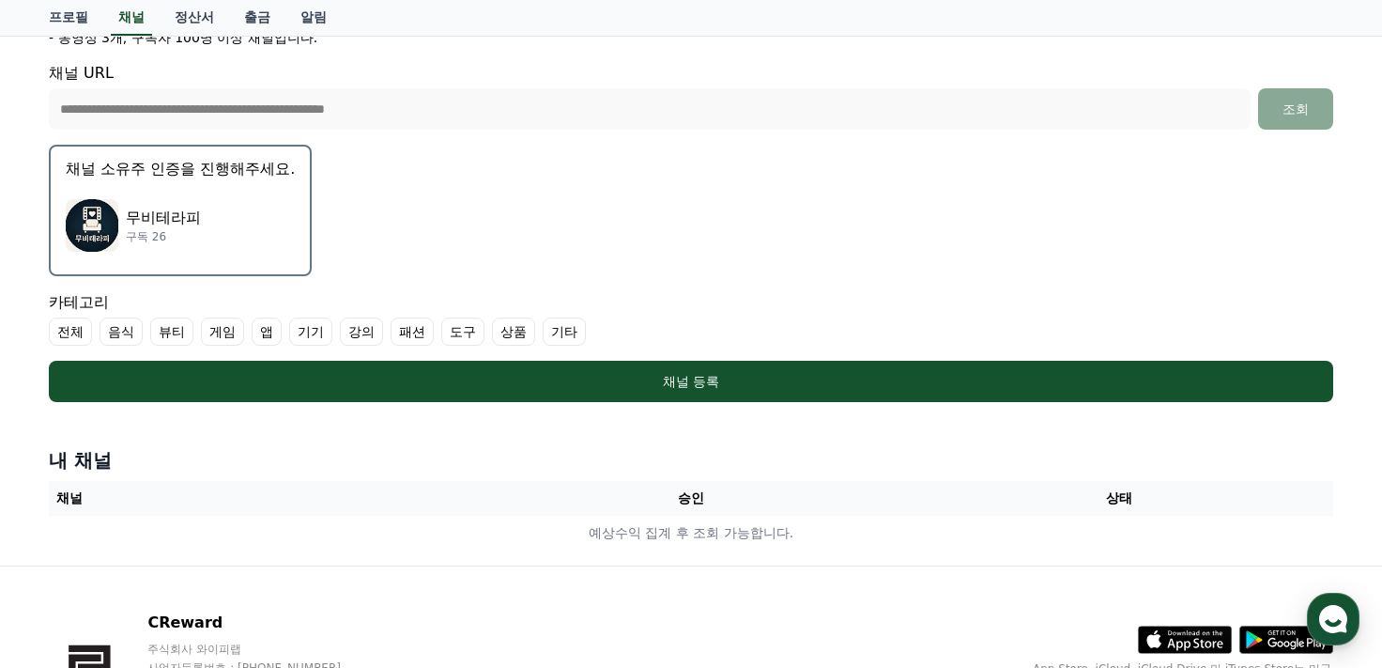
click at [74, 331] on label "전체" at bounding box center [70, 331] width 43 height 28
click at [73, 331] on label "전체" at bounding box center [82, 331] width 66 height 28
click at [556, 330] on label "기타" at bounding box center [564, 331] width 43 height 28
click at [578, 331] on label "기타" at bounding box center [576, 331] width 66 height 28
click at [553, 331] on label "기타" at bounding box center [564, 331] width 43 height 28
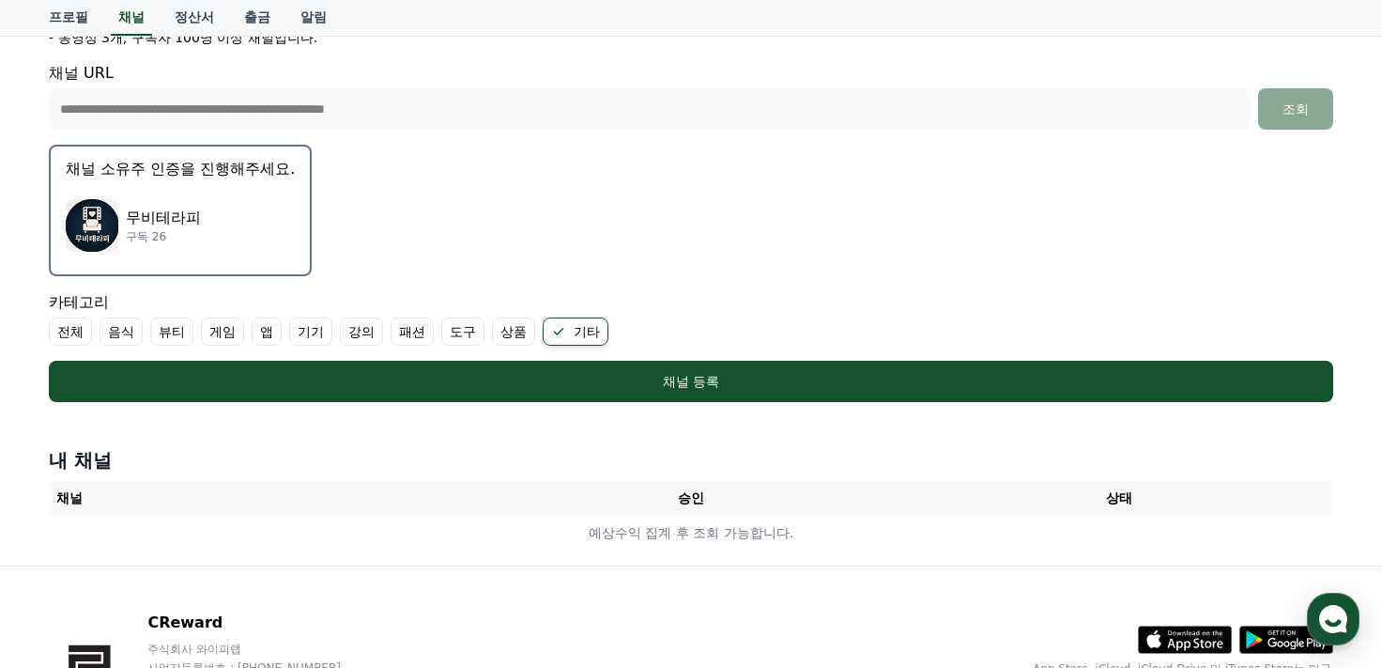
click at [74, 330] on label "전체" at bounding box center [70, 331] width 43 height 28
click at [565, 330] on label "기타" at bounding box center [598, 331] width 66 height 28
click at [590, 328] on label "기타" at bounding box center [586, 331] width 43 height 28
click at [560, 323] on ul "전체 음식 뷰티 게임 앱 기기 강의 패션 도구 상품 기타" at bounding box center [691, 331] width 1285 height 28
click at [616, 325] on label "기타" at bounding box center [598, 331] width 66 height 28
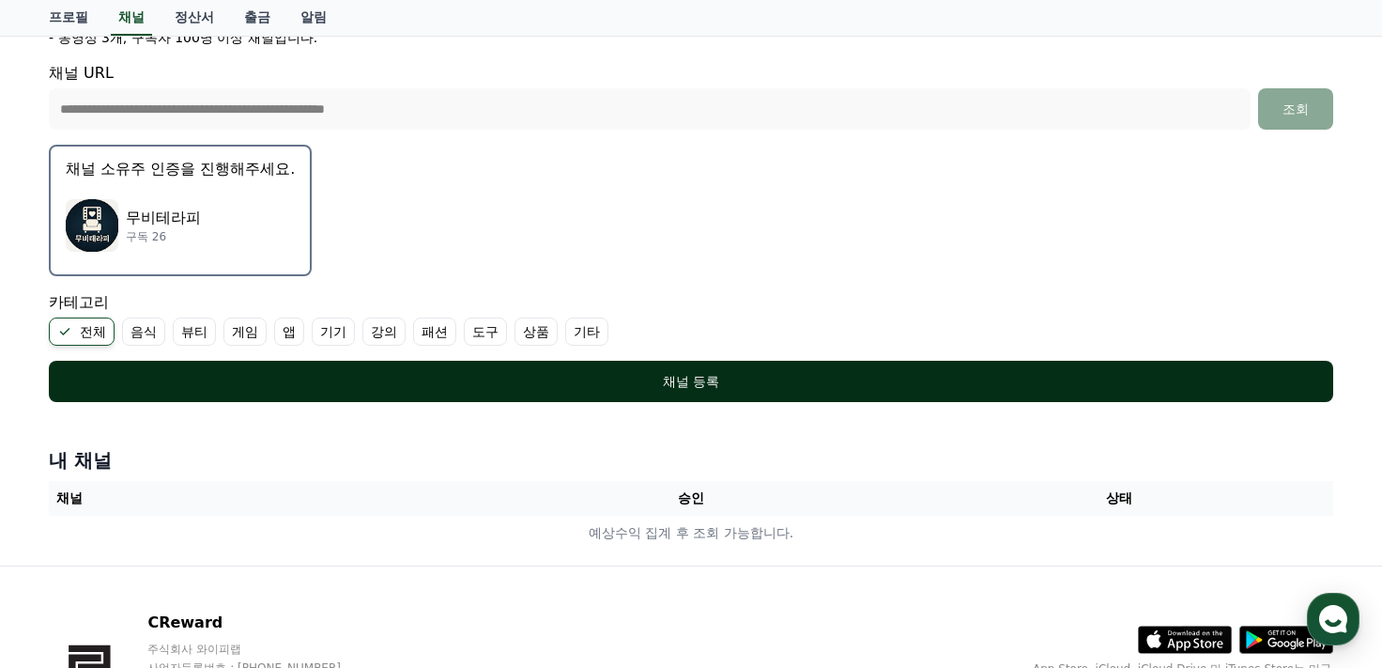
click at [600, 388] on button "채널 등록" at bounding box center [691, 381] width 1285 height 41
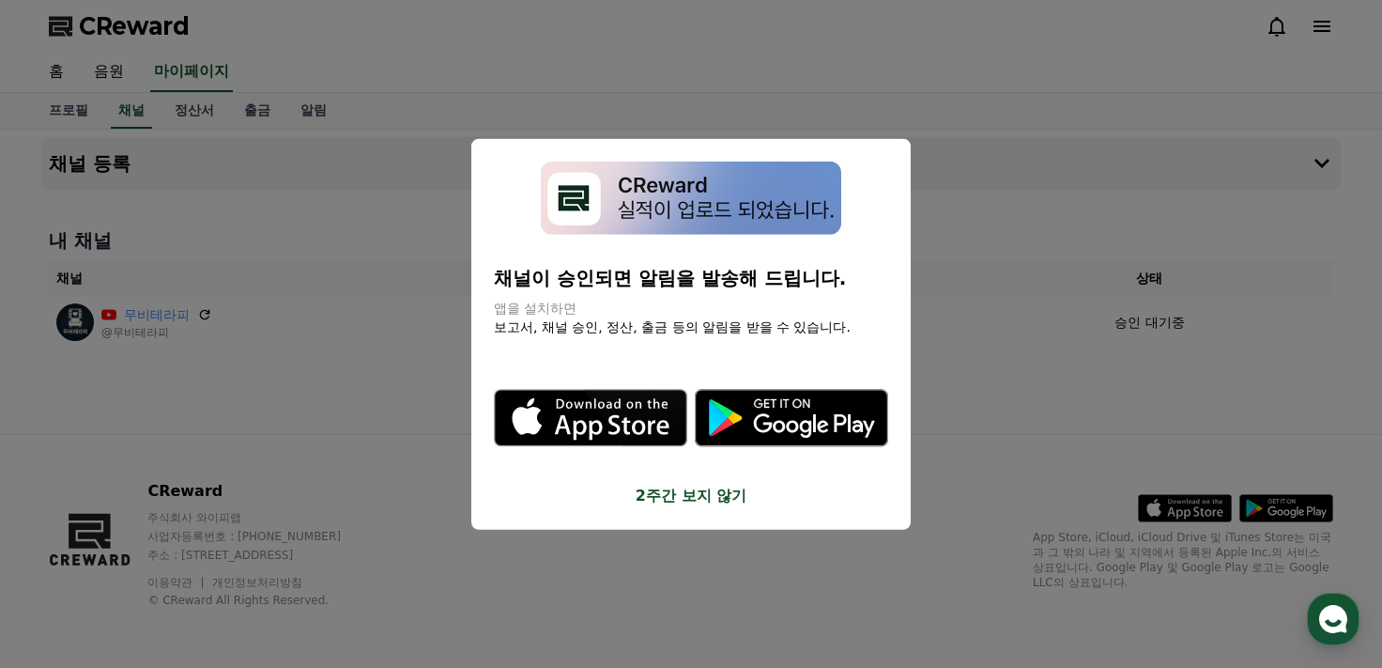
click at [690, 487] on button "2주간 보지 않기" at bounding box center [691, 496] width 394 height 23
